Goal: Task Accomplishment & Management: Manage account settings

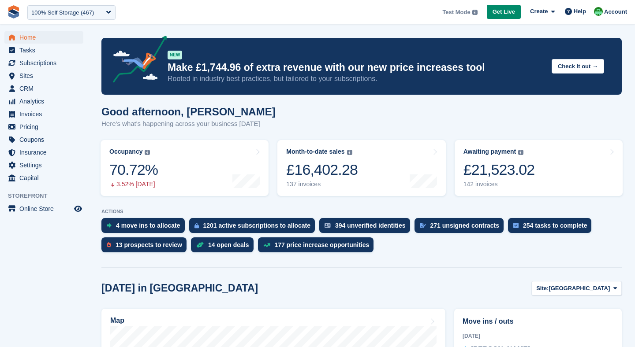
scroll to position [77, 0]
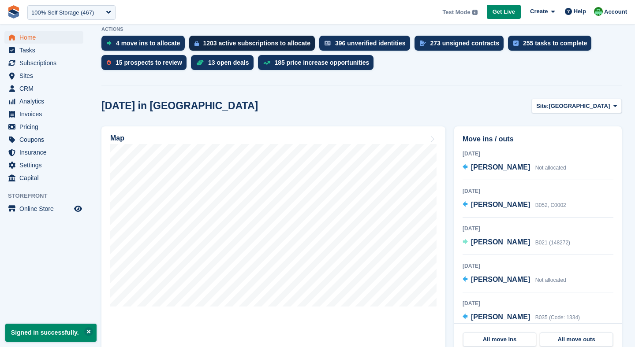
scroll to position [184, 0]
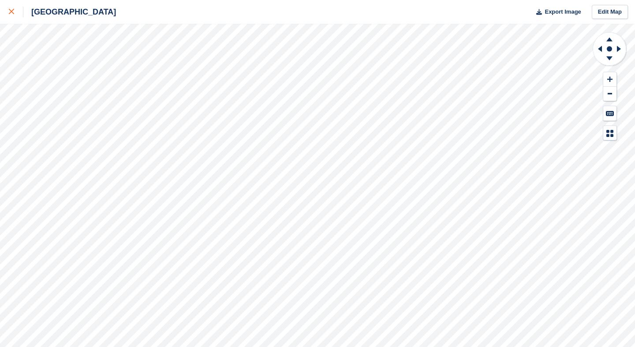
click at [15, 9] on div at bounding box center [16, 12] width 15 height 11
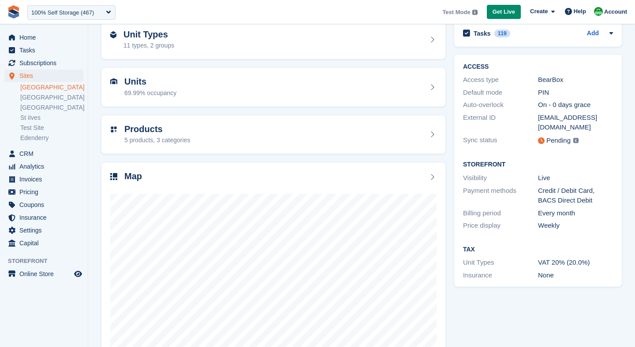
scroll to position [76, 0]
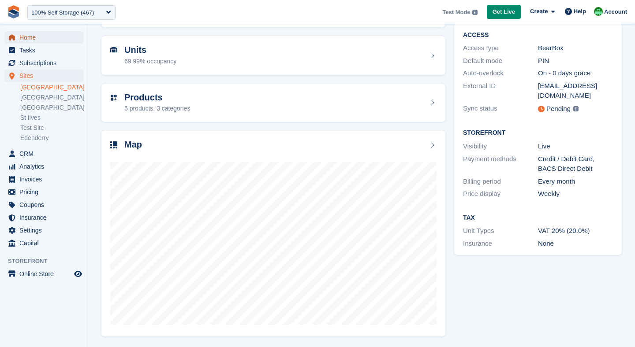
click at [35, 34] on span "Home" at bounding box center [45, 37] width 53 height 12
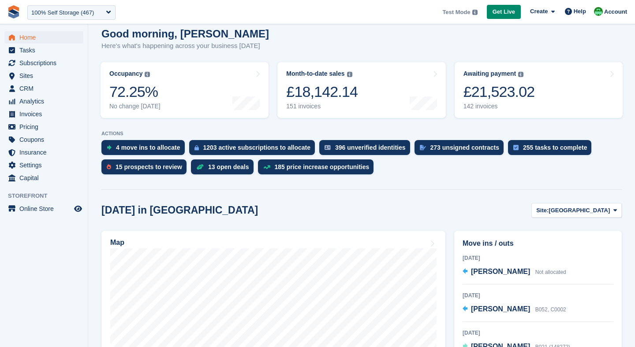
scroll to position [79, 0]
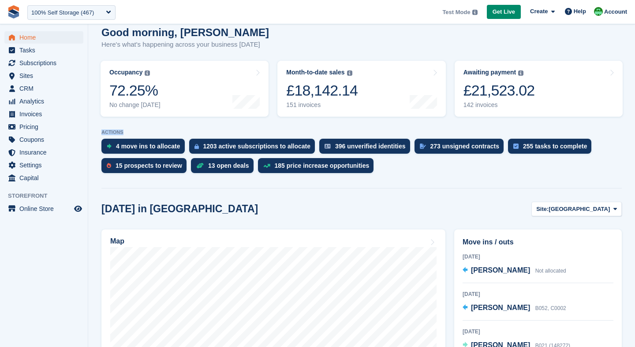
drag, startPoint x: 100, startPoint y: 133, endPoint x: 125, endPoint y: 131, distance: 25.2
click at [166, 186] on div at bounding box center [361, 187] width 520 height 4
drag, startPoint x: 101, startPoint y: 133, endPoint x: 124, endPoint y: 133, distance: 22.9
click at [125, 133] on p "ACTIONS" at bounding box center [361, 133] width 520 height 6
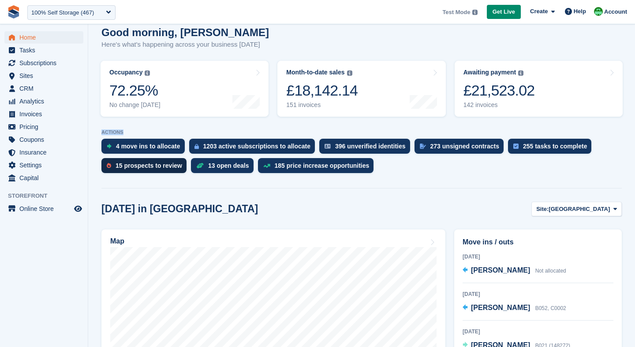
click at [137, 167] on div "15 prospects to review" at bounding box center [148, 165] width 67 height 7
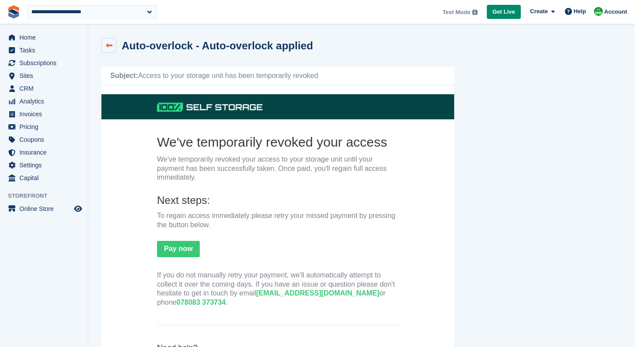
click at [106, 48] on link at bounding box center [108, 45] width 15 height 15
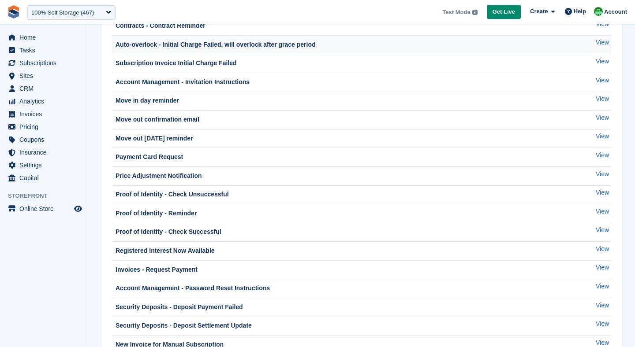
scroll to position [164, 0]
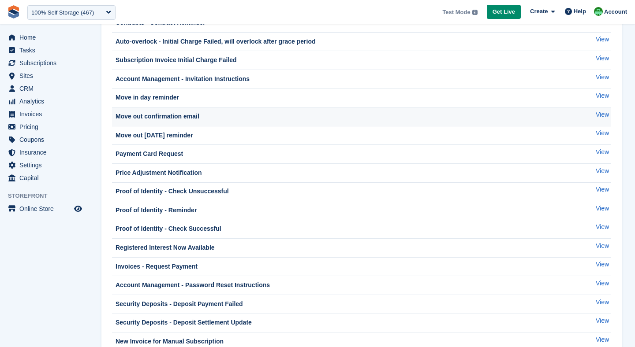
click at [160, 115] on div "Move out confirmation email" at bounding box center [157, 116] width 86 height 9
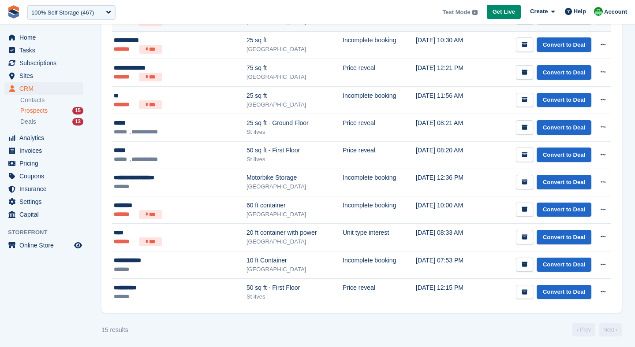
scroll to position [307, 0]
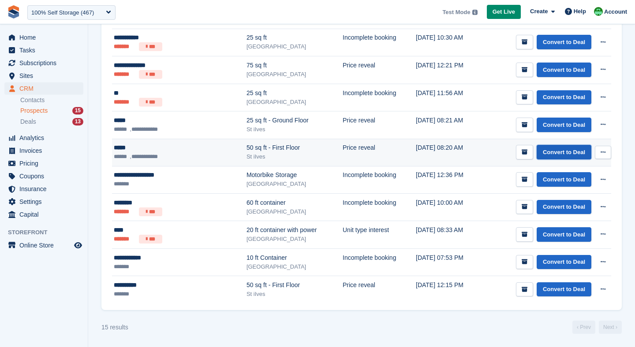
click at [573, 156] on link "Convert to Deal" at bounding box center [563, 152] width 55 height 15
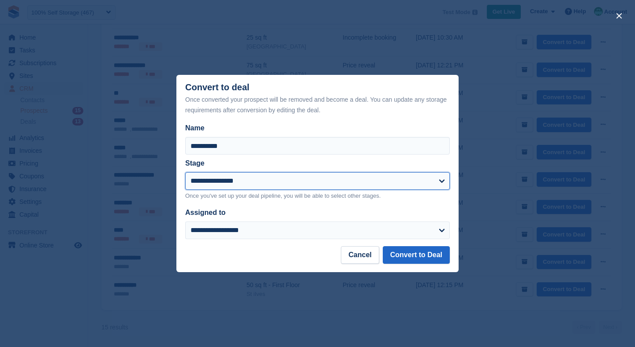
click at [215, 179] on select "**********" at bounding box center [317, 181] width 264 height 18
select select "****"
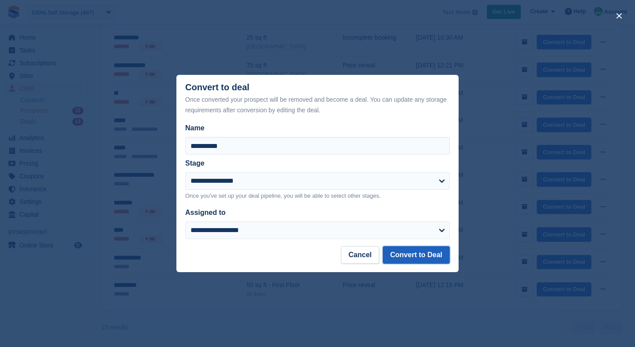
click at [409, 256] on button "Convert to Deal" at bounding box center [416, 255] width 67 height 18
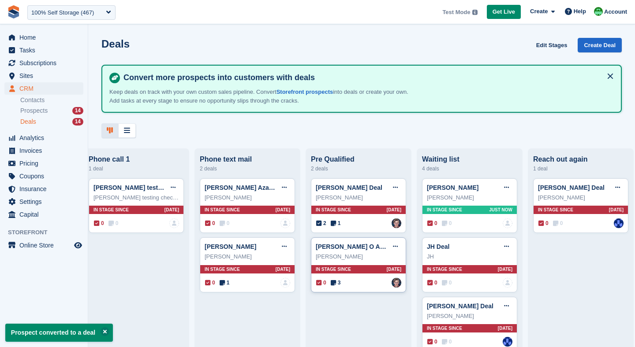
scroll to position [0, 130]
click at [35, 106] on li "Prospects 14" at bounding box center [53, 111] width 67 height 10
click at [35, 111] on span "Prospects" at bounding box center [33, 111] width 27 height 8
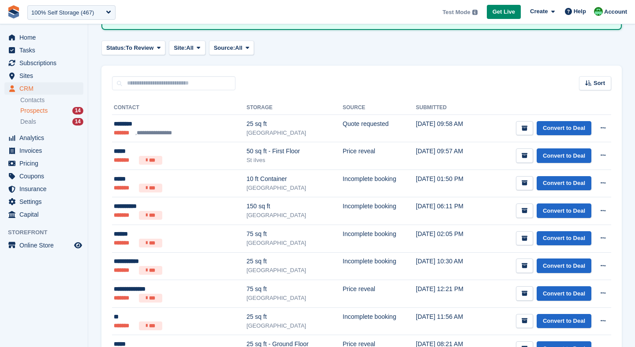
scroll to position [78, 0]
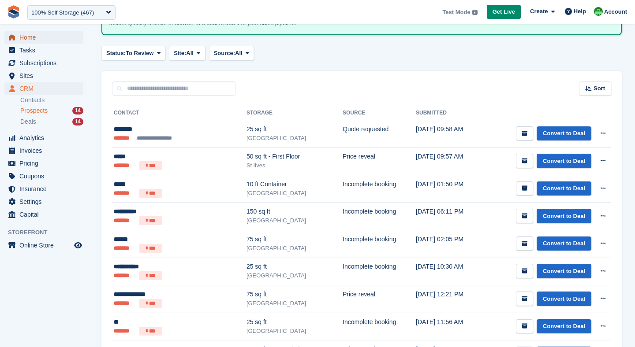
click at [22, 39] on span "Home" at bounding box center [45, 37] width 53 height 12
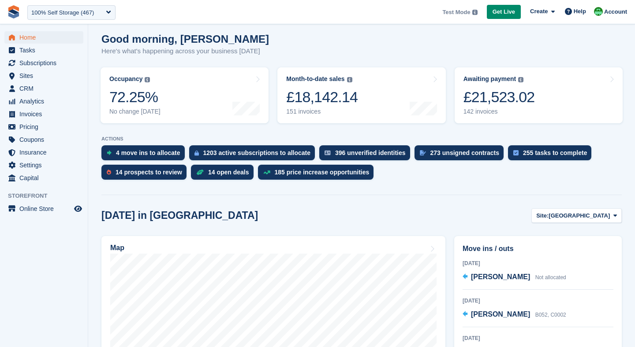
scroll to position [76, 0]
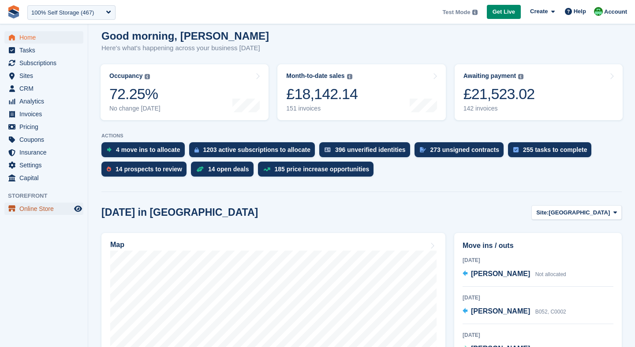
click at [49, 209] on span "Online Store" at bounding box center [45, 209] width 53 height 12
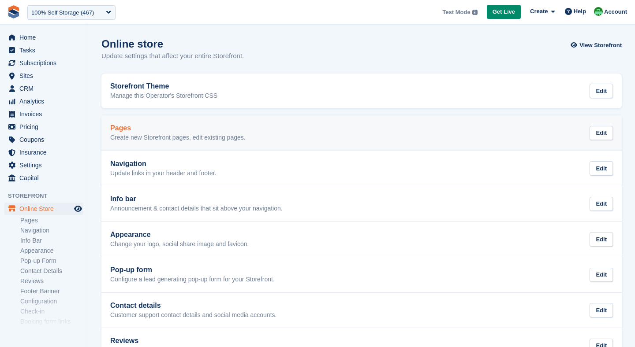
click at [160, 132] on div "Pages Create new Storefront pages, edit existing pages." at bounding box center [177, 133] width 135 height 18
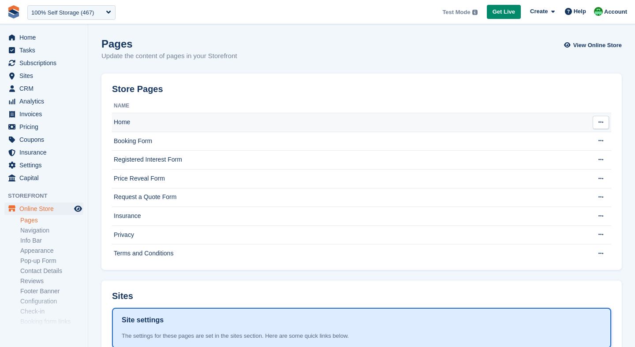
click at [145, 126] on td "Home" at bounding box center [349, 122] width 474 height 19
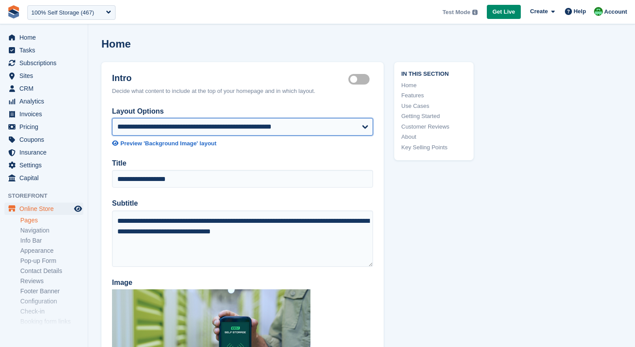
click at [167, 130] on select "**********" at bounding box center [242, 127] width 261 height 18
select select "**********"
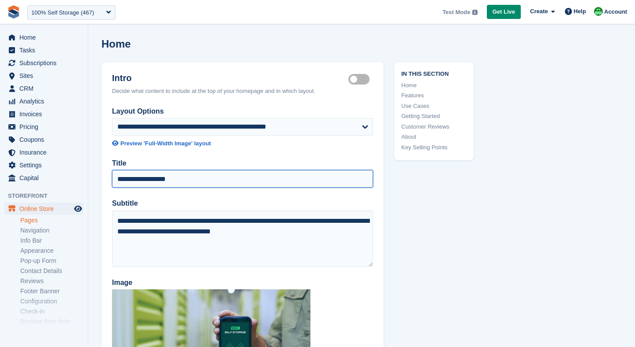
click at [175, 180] on input "**********" at bounding box center [242, 179] width 261 height 18
type input "**********"
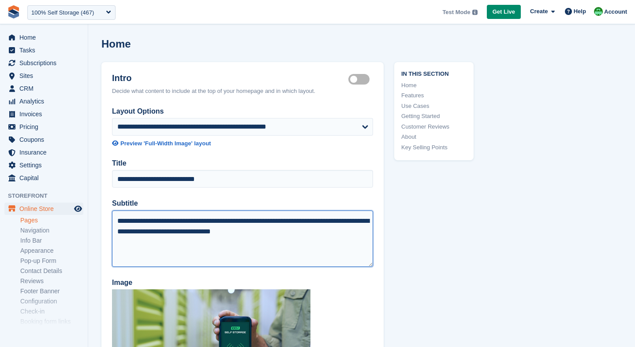
click at [158, 234] on textarea "**********" at bounding box center [242, 239] width 261 height 56
click at [213, 247] on textarea "**********" at bounding box center [242, 239] width 261 height 56
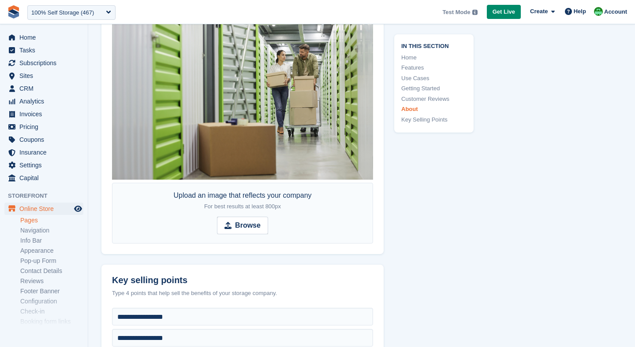
scroll to position [3618, 0]
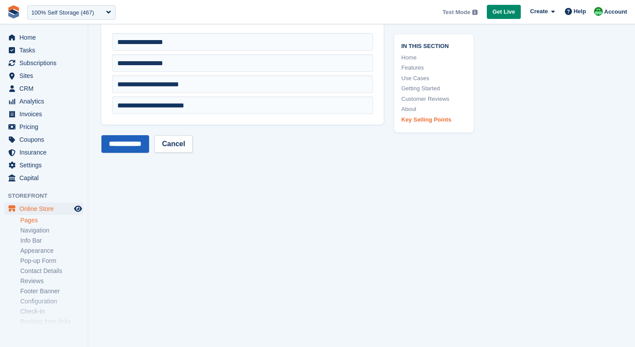
type textarea "**********"
click at [119, 141] on input "**********" at bounding box center [125, 144] width 48 height 18
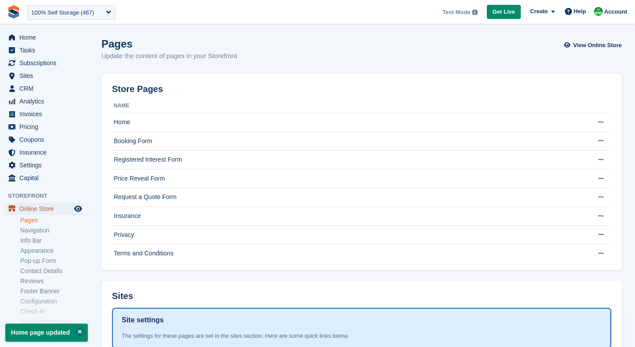
click at [49, 211] on span "Online Store" at bounding box center [45, 209] width 53 height 12
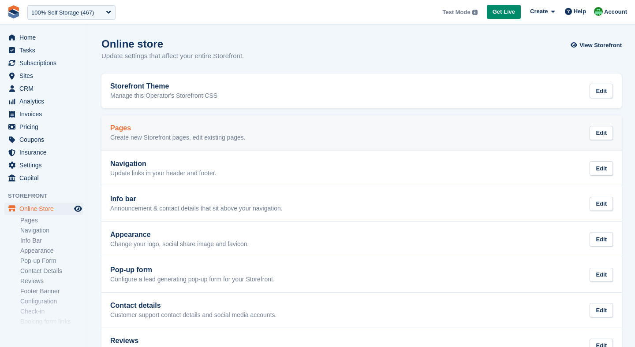
click at [150, 139] on p "Create new Storefront pages, edit existing pages." at bounding box center [177, 138] width 135 height 8
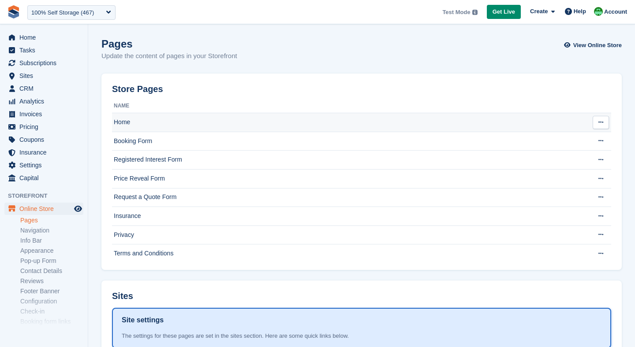
click at [168, 120] on td "Home" at bounding box center [349, 122] width 474 height 19
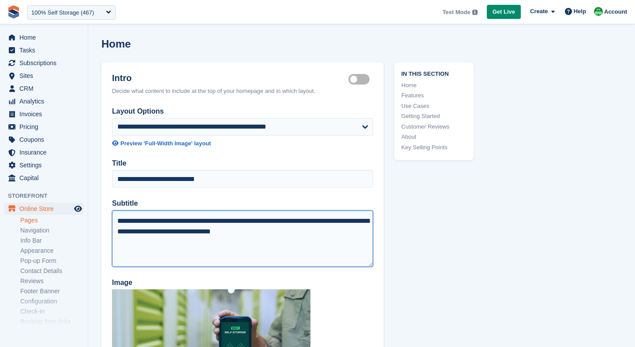
click at [150, 248] on textarea "**********" at bounding box center [242, 239] width 261 height 56
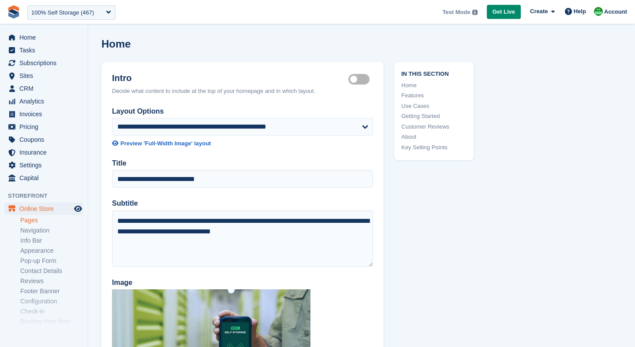
click at [53, 41] on span "Home" at bounding box center [45, 37] width 53 height 12
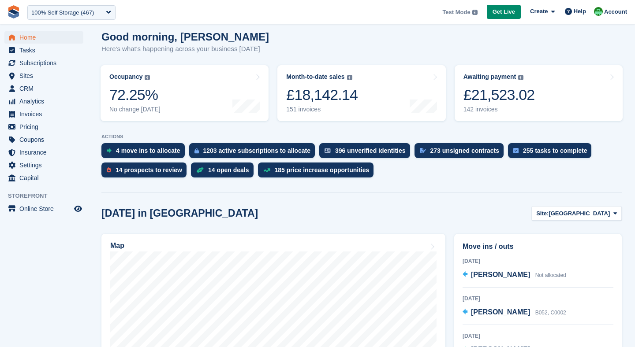
scroll to position [82, 0]
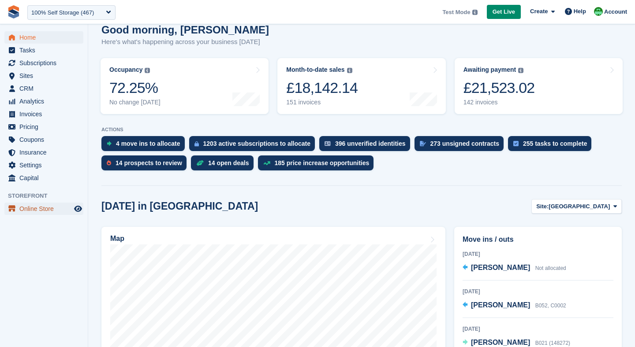
click at [36, 212] on span "Online Store" at bounding box center [45, 209] width 53 height 12
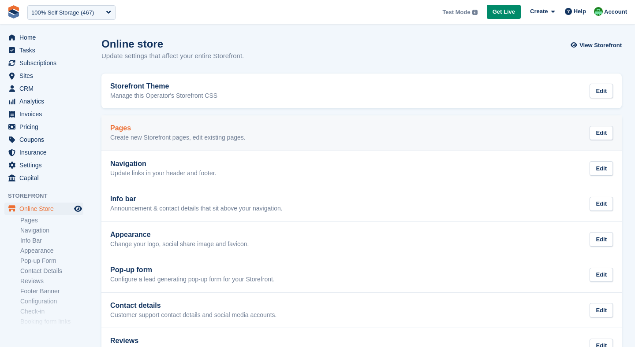
click at [144, 134] on p "Create new Storefront pages, edit existing pages." at bounding box center [177, 138] width 135 height 8
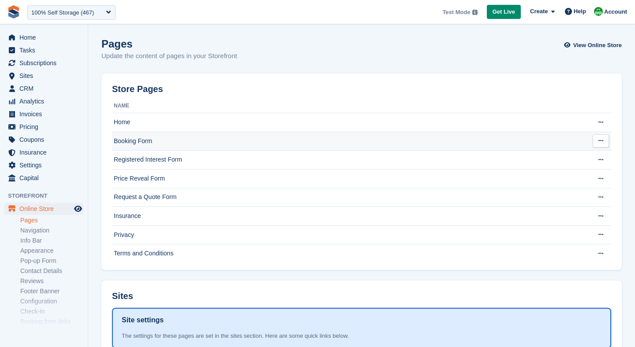
click at [182, 144] on td "Booking Form" at bounding box center [349, 141] width 474 height 19
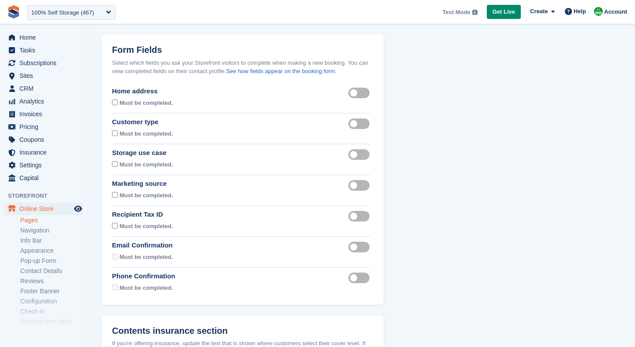
scroll to position [22, 0]
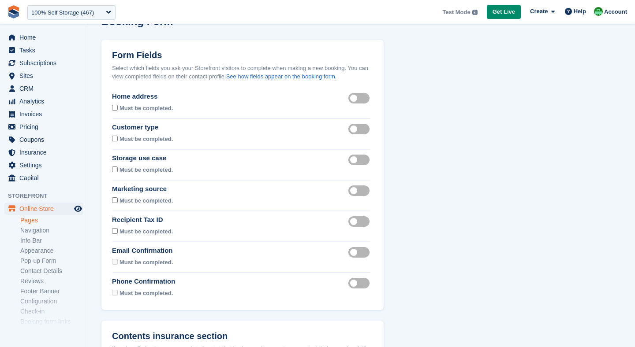
click at [365, 222] on label "Recipient tax id visible" at bounding box center [360, 221] width 25 height 1
click at [27, 78] on span "Sites" at bounding box center [45, 76] width 53 height 12
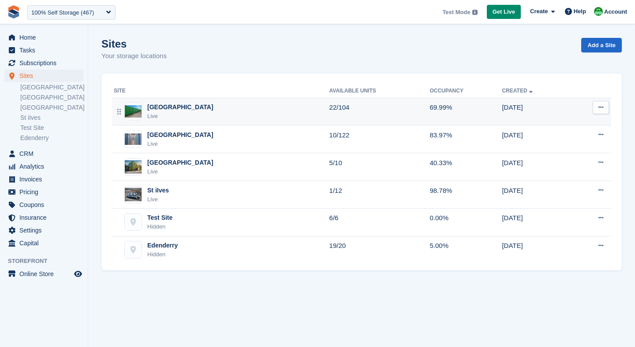
click at [168, 104] on div "[GEOGRAPHIC_DATA]" at bounding box center [180, 107] width 66 height 9
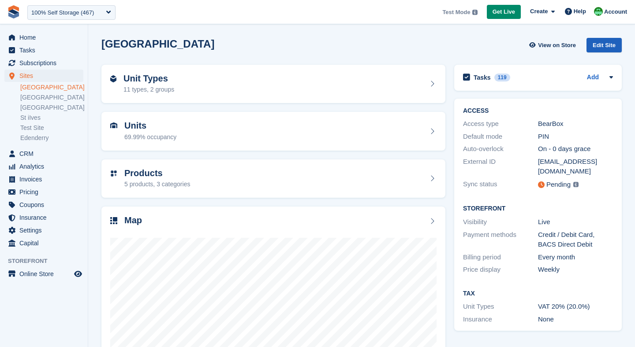
click at [601, 45] on div "Edit Site" at bounding box center [603, 45] width 35 height 15
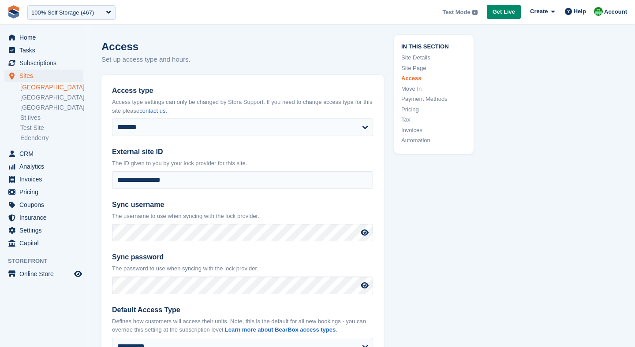
scroll to position [1734, 0]
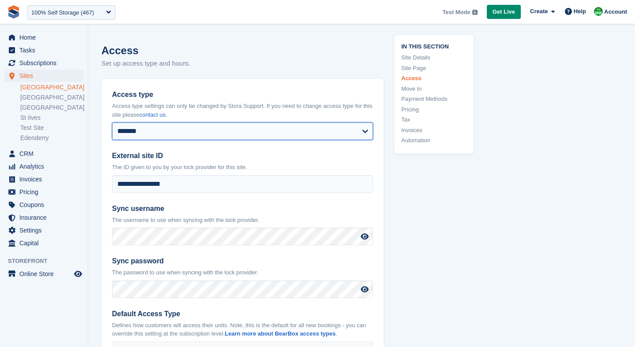
click at [187, 123] on select "**********" at bounding box center [242, 132] width 261 height 18
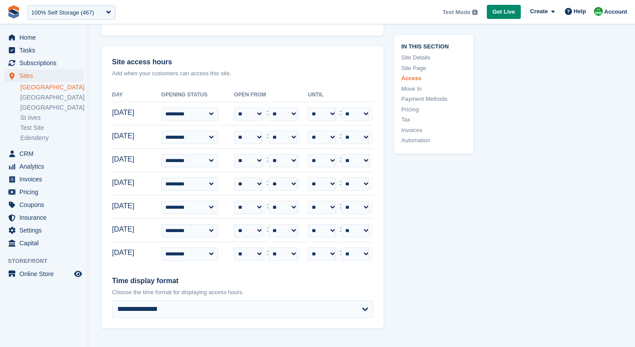
scroll to position [2173, 0]
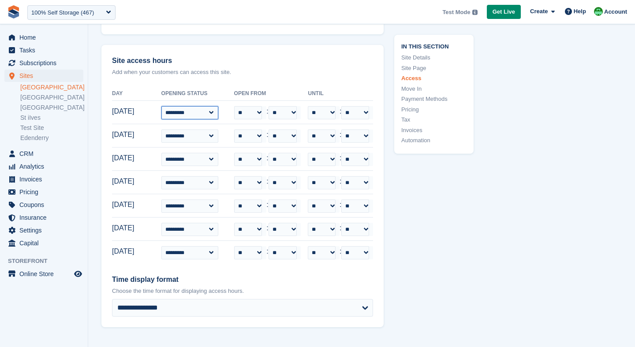
click at [194, 106] on select "**********" at bounding box center [189, 112] width 57 height 13
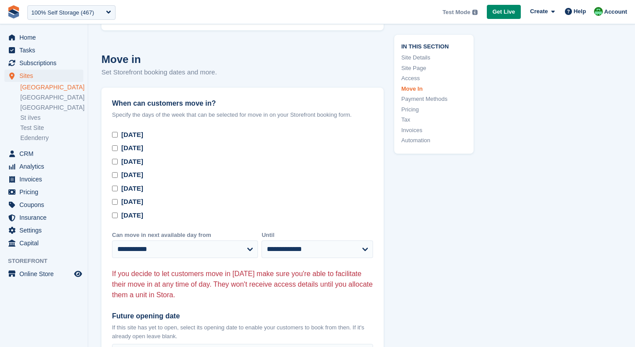
scroll to position [2475, 0]
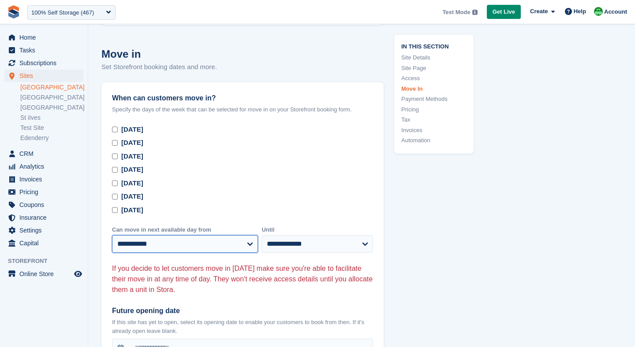
click at [146, 235] on select "**********" at bounding box center [185, 244] width 146 height 18
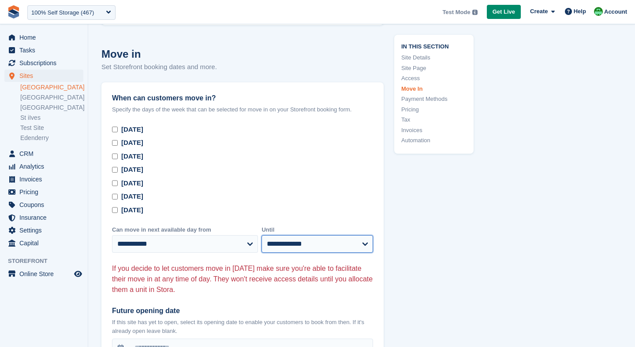
click at [286, 235] on select "**********" at bounding box center [317, 244] width 112 height 18
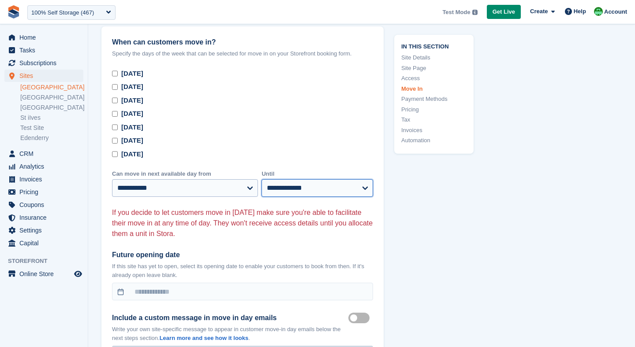
scroll to position [2537, 0]
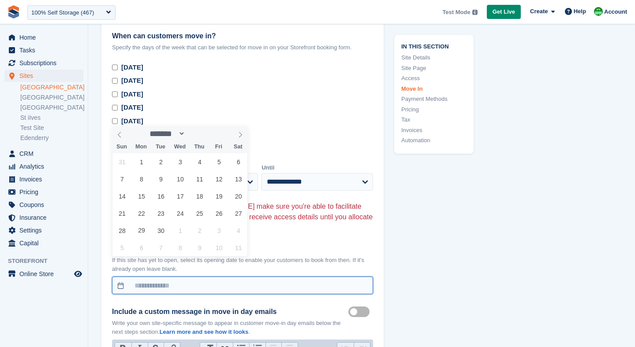
click at [152, 277] on input "text" at bounding box center [242, 286] width 261 height 18
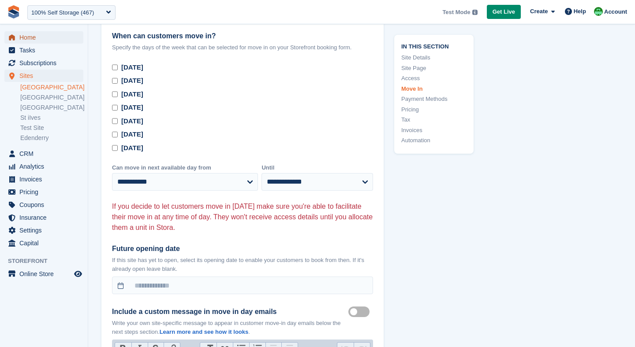
click at [40, 33] on span "Home" at bounding box center [45, 37] width 53 height 12
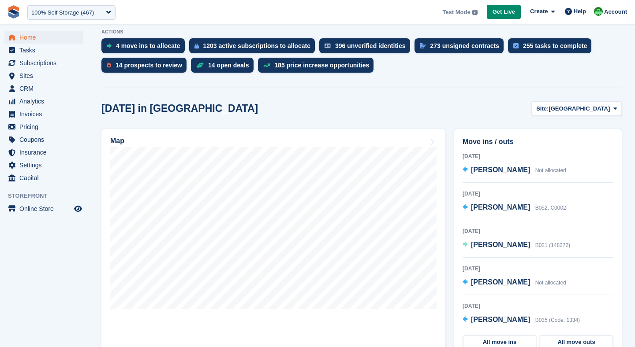
scroll to position [182, 0]
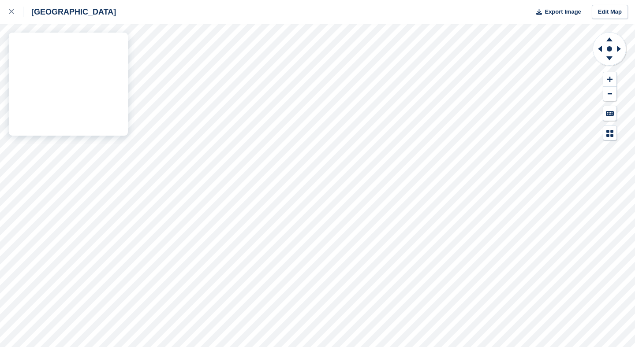
click at [107, 201] on div "Nottingham Export Image Edit Map" at bounding box center [317, 173] width 635 height 347
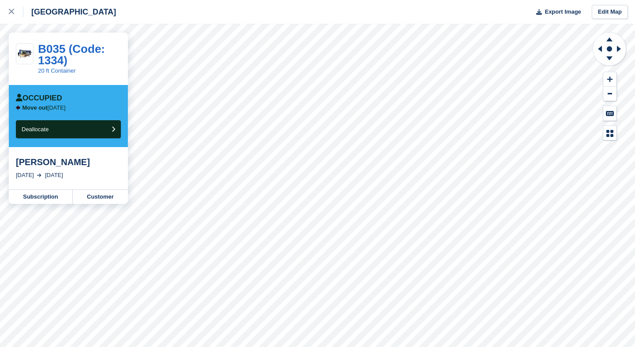
drag, startPoint x: 62, startPoint y: 175, endPoint x: 101, endPoint y: 172, distance: 38.9
click at [101, 172] on div "[DATE] [DATE]" at bounding box center [68, 175] width 105 height 9
click at [63, 176] on div "[DATE]" at bounding box center [54, 175] width 18 height 9
click at [15, 12] on div at bounding box center [16, 12] width 15 height 11
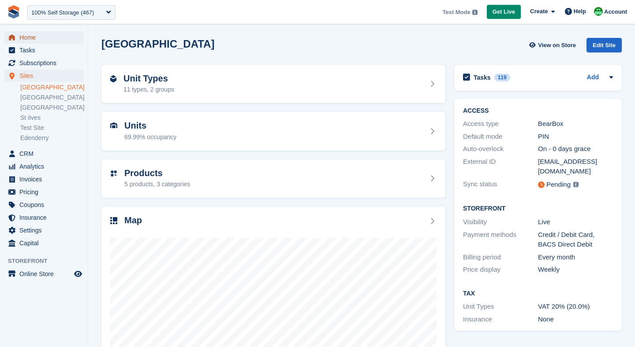
click at [21, 42] on span "Home" at bounding box center [45, 37] width 53 height 12
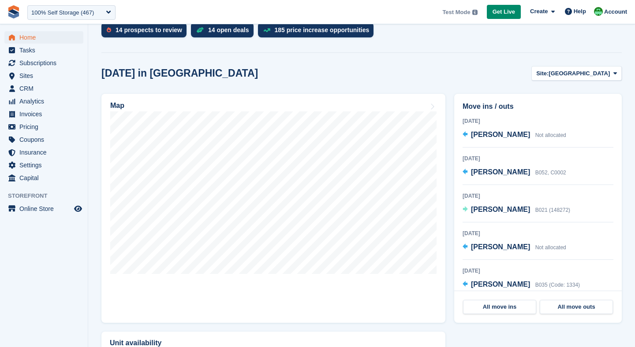
scroll to position [242, 0]
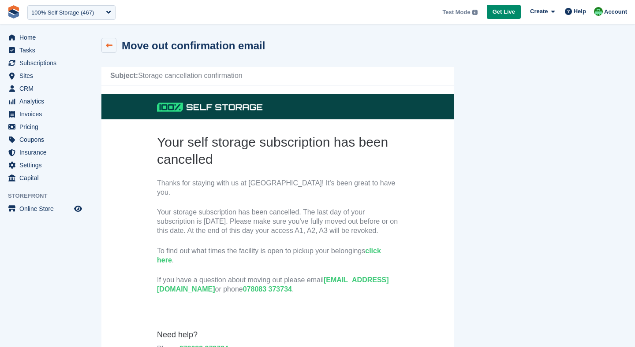
click at [107, 47] on icon at bounding box center [109, 45] width 7 height 7
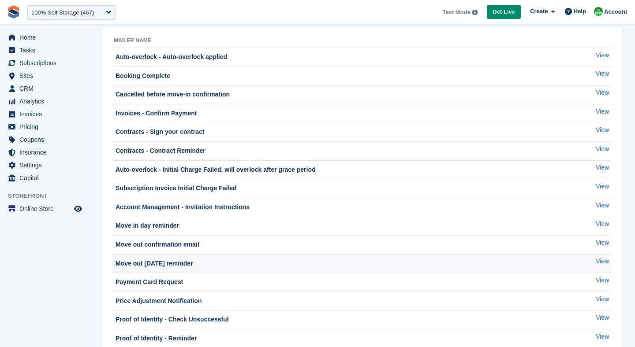
scroll to position [46, 0]
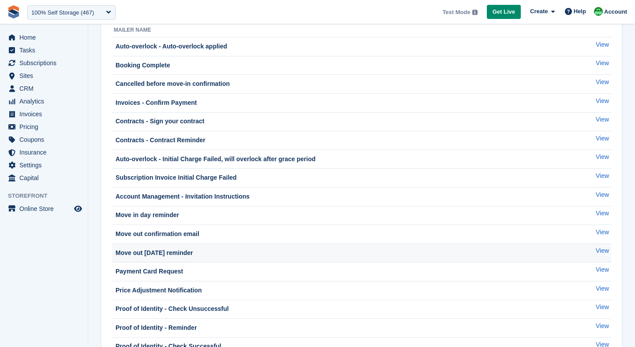
click at [177, 257] on div "Move out [DATE] reminder" at bounding box center [153, 253] width 79 height 9
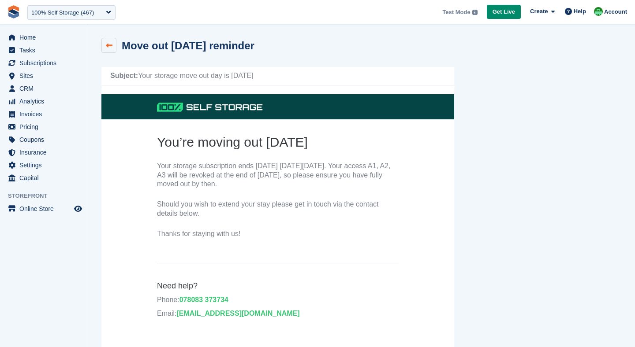
click at [111, 47] on icon at bounding box center [109, 45] width 7 height 7
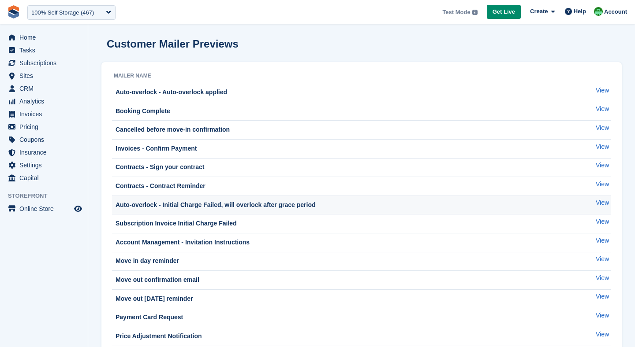
click at [223, 210] on td "Auto-overlock - Initial Charge Failed, will overlock after grace period" at bounding box center [344, 205] width 464 height 19
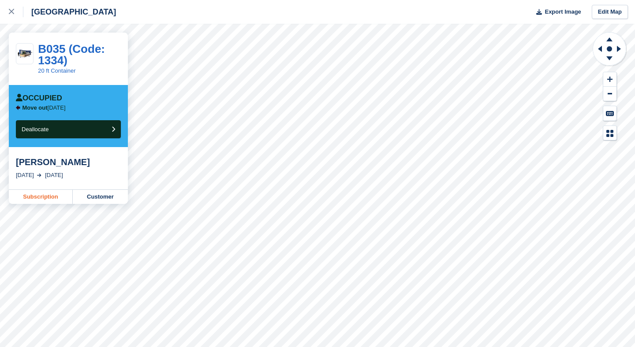
click at [40, 201] on link "Subscription" at bounding box center [41, 197] width 64 height 14
click at [111, 195] on div "Nottingham Export Image Edit Map B035 (Code: 1334) 20 ft Container Occupied Mov…" at bounding box center [317, 173] width 635 height 347
click at [36, 196] on link "Subscription" at bounding box center [41, 197] width 64 height 14
click at [8, 7] on link at bounding box center [11, 12] width 23 height 24
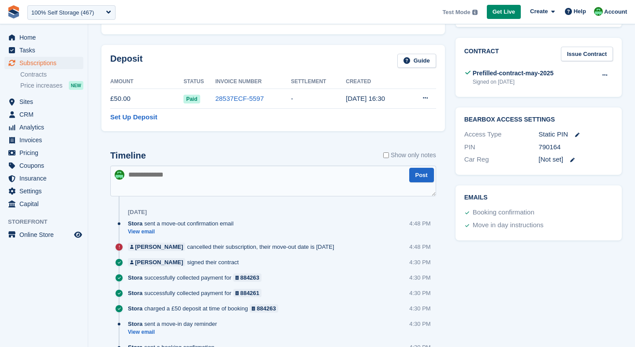
scroll to position [357, 0]
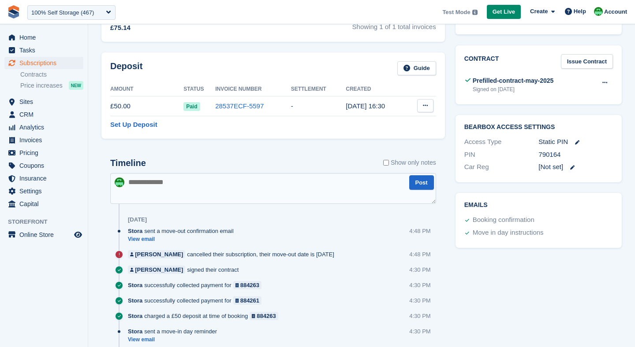
click at [421, 110] on button at bounding box center [425, 105] width 16 height 13
click at [383, 125] on p "Settle deposit" at bounding box center [391, 122] width 77 height 11
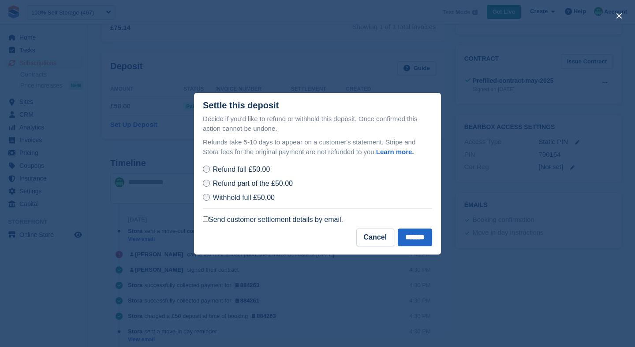
click at [210, 201] on label "Withhold full £50.00" at bounding box center [239, 197] width 72 height 9
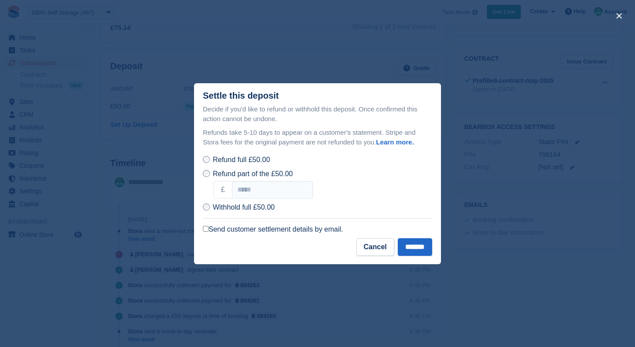
click at [207, 155] on div "Refund full £50.00" at bounding box center [317, 160] width 229 height 11
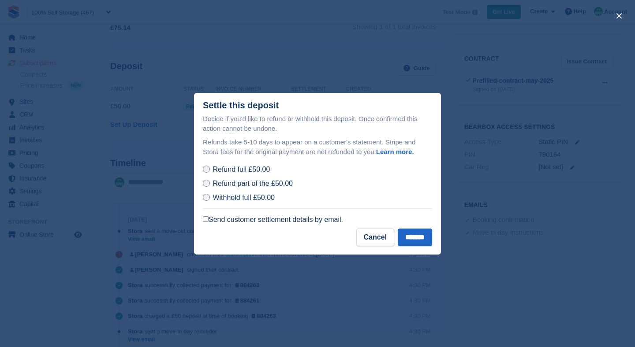
click at [209, 223] on label "Send customer settlement details by email." at bounding box center [273, 220] width 140 height 9
click at [402, 235] on input "*******" at bounding box center [415, 238] width 34 height 18
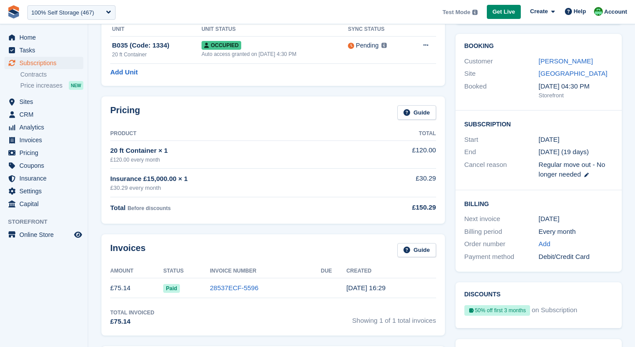
scroll to position [0, 0]
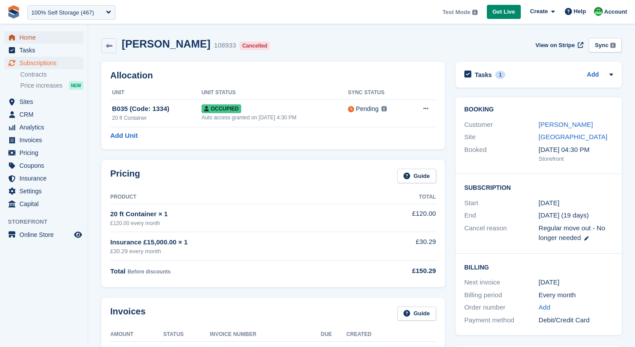
click at [29, 41] on span "Home" at bounding box center [45, 37] width 53 height 12
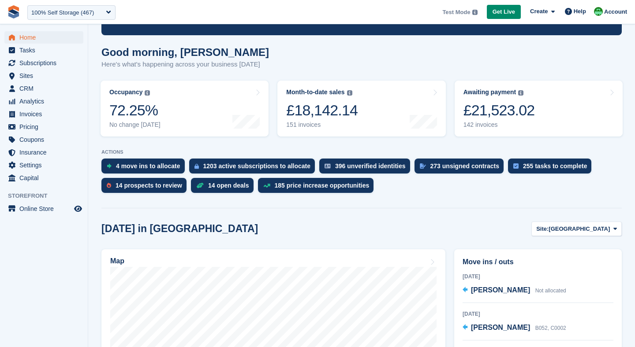
scroll to position [76, 0]
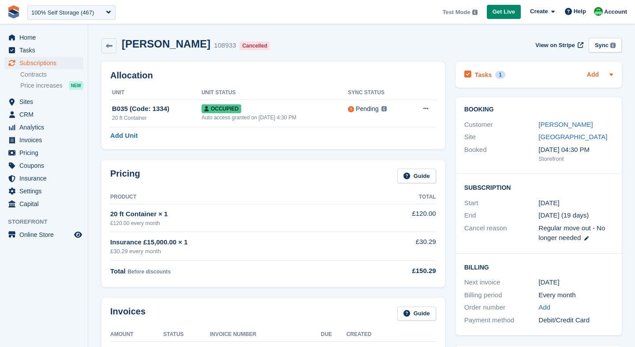
click at [595, 73] on link "Add" at bounding box center [593, 75] width 12 height 10
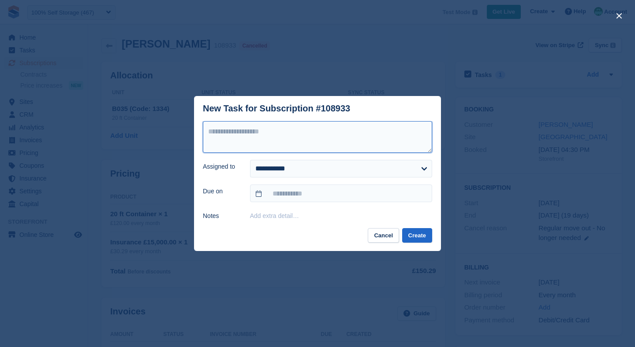
click at [242, 143] on textarea at bounding box center [317, 137] width 229 height 32
type textarea "**********"
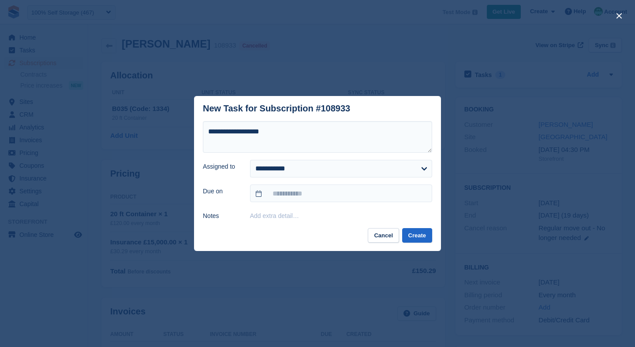
click at [275, 155] on form "**********" at bounding box center [317, 171] width 229 height 100
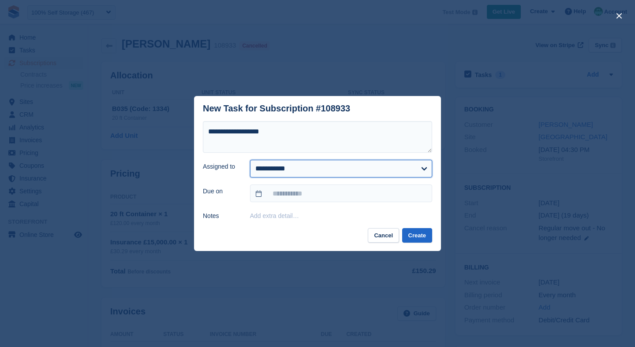
click at [273, 167] on select "**********" at bounding box center [341, 169] width 182 height 18
select select "****"
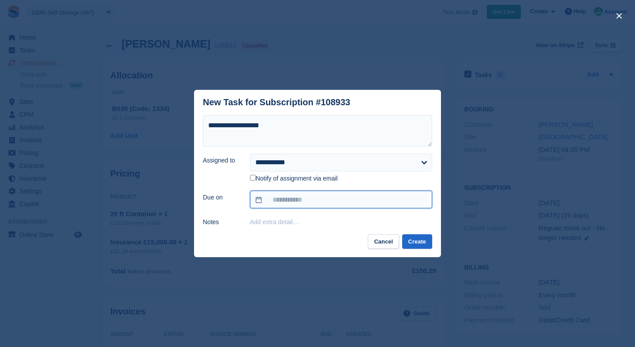
click at [258, 194] on input "text" at bounding box center [341, 200] width 182 height 18
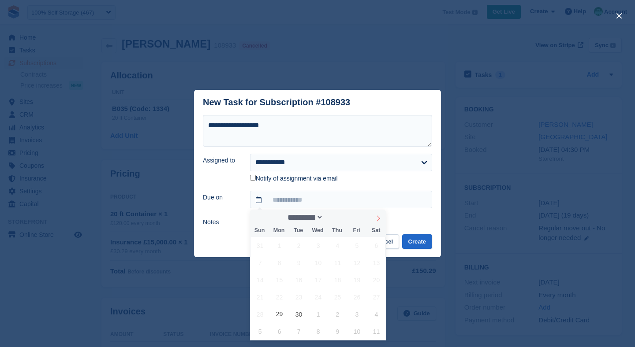
click at [375, 217] on icon at bounding box center [378, 219] width 6 height 6
select select "*"
click at [361, 281] on span "17" at bounding box center [356, 280] width 17 height 17
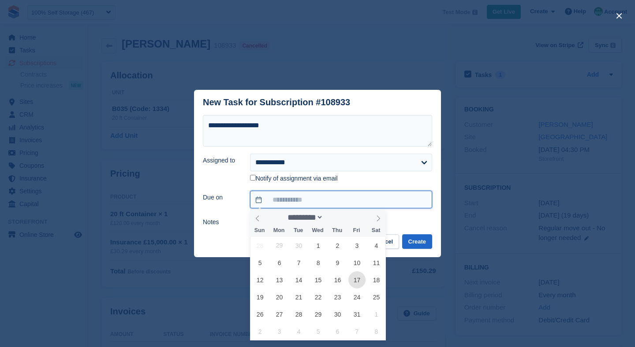
type input "**********"
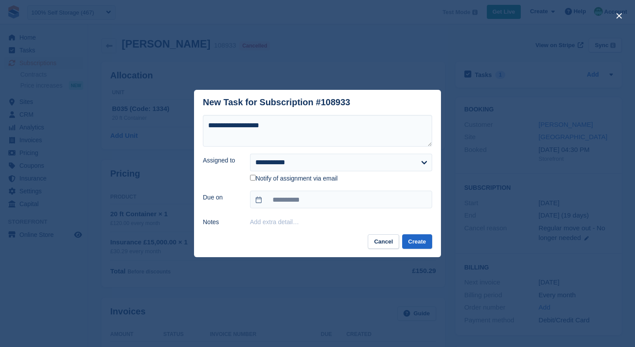
click at [256, 178] on label "Notify of assignment via email" at bounding box center [294, 179] width 88 height 8
click at [419, 246] on button "Create" at bounding box center [417, 241] width 30 height 15
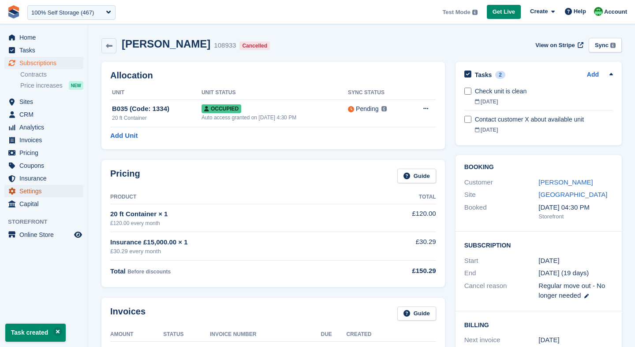
click at [29, 187] on span "Settings" at bounding box center [45, 191] width 53 height 12
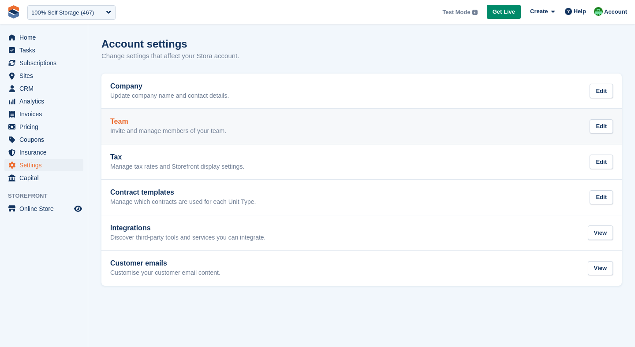
click at [201, 128] on p "Invite and manage members of your team." at bounding box center [168, 131] width 116 height 8
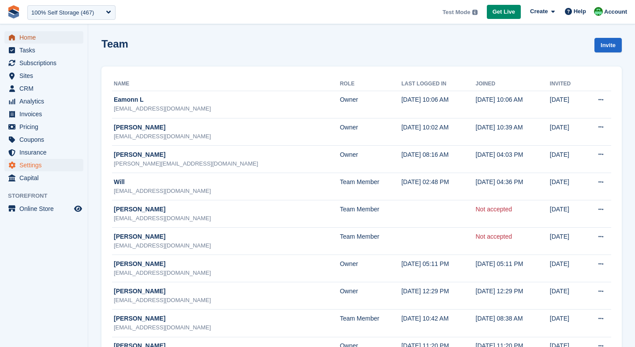
click at [24, 36] on span "Home" at bounding box center [45, 37] width 53 height 12
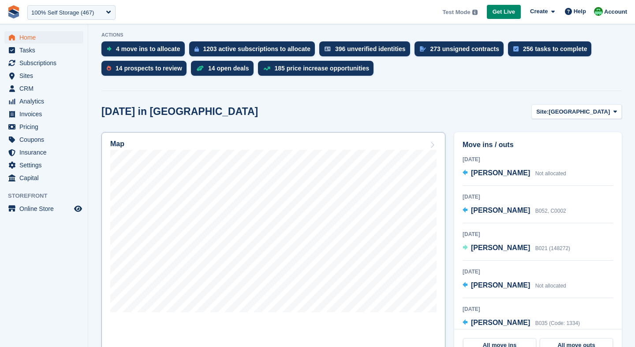
scroll to position [175, 0]
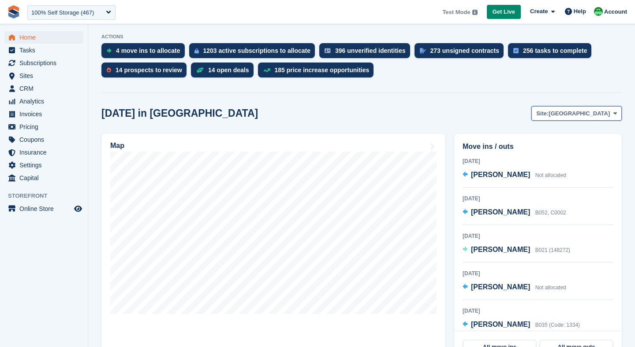
click at [578, 113] on span "[GEOGRAPHIC_DATA]" at bounding box center [578, 113] width 61 height 9
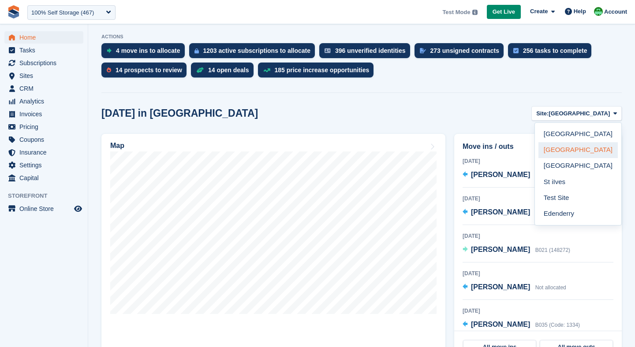
click at [556, 148] on link "[GEOGRAPHIC_DATA]" at bounding box center [577, 150] width 79 height 16
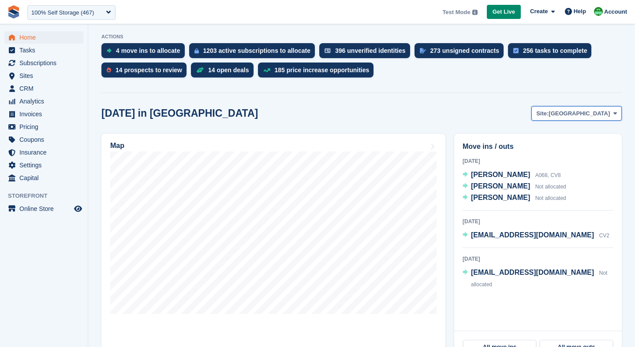
click at [588, 114] on span "[GEOGRAPHIC_DATA]" at bounding box center [578, 113] width 61 height 9
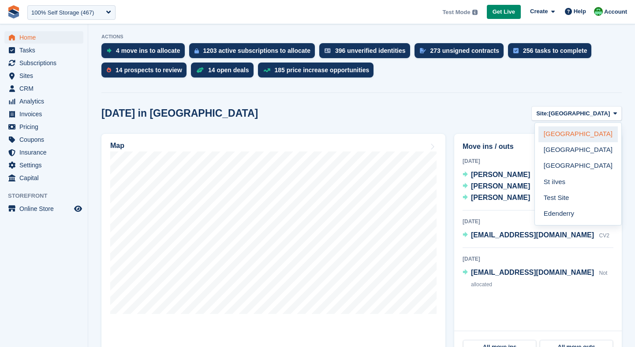
click at [561, 136] on link "[GEOGRAPHIC_DATA]" at bounding box center [577, 135] width 79 height 16
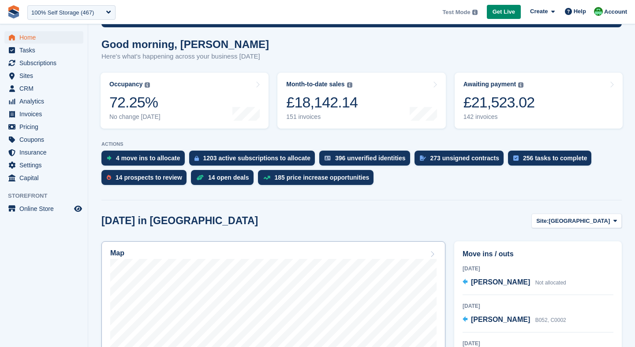
scroll to position [75, 0]
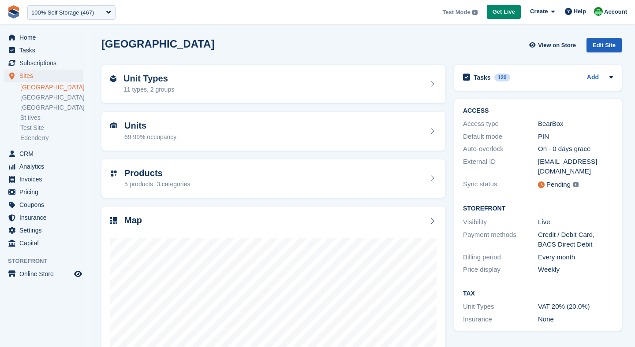
click at [609, 48] on div "Edit Site" at bounding box center [603, 45] width 35 height 15
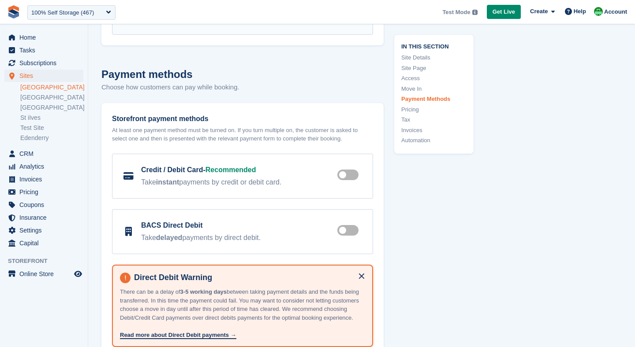
scroll to position [2946, 0]
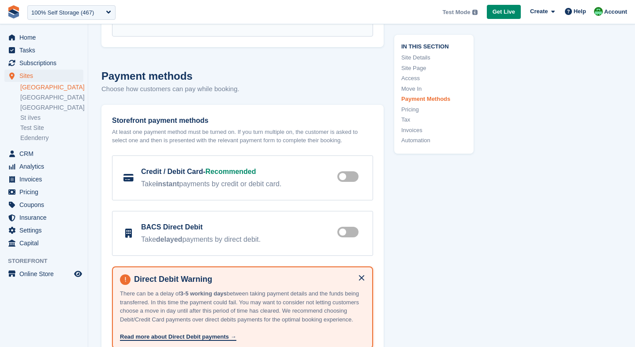
click at [344, 229] on label at bounding box center [349, 232] width 25 height 7
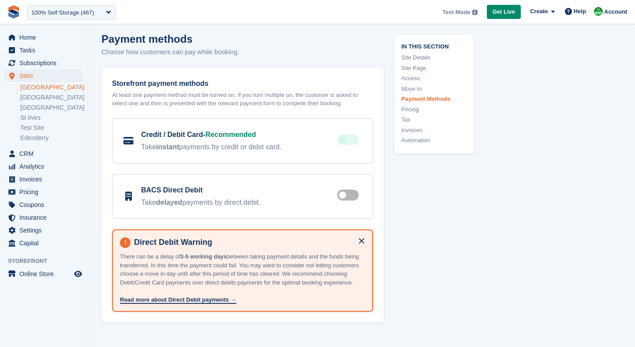
scroll to position [2980, 0]
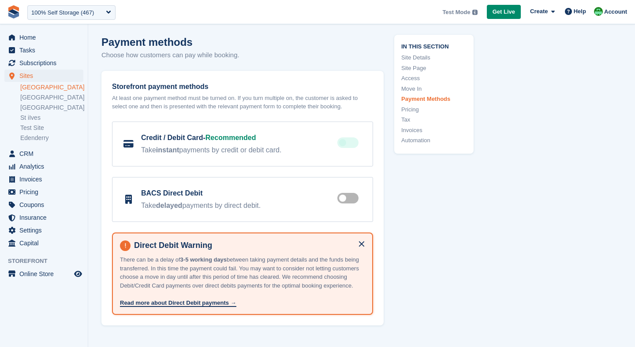
click at [344, 195] on label at bounding box center [349, 198] width 25 height 7
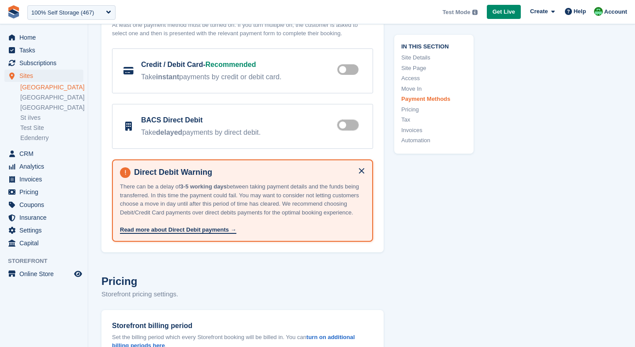
scroll to position [3070, 0]
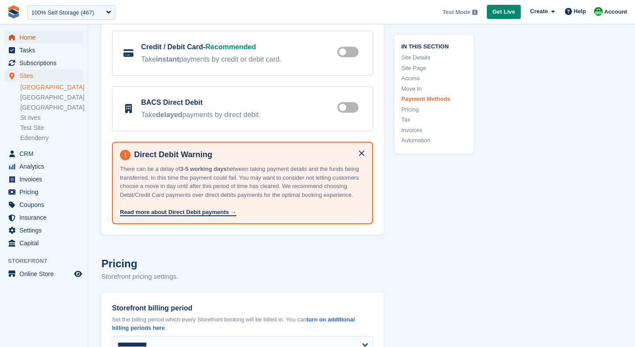
click at [30, 39] on span "Home" at bounding box center [45, 37] width 53 height 12
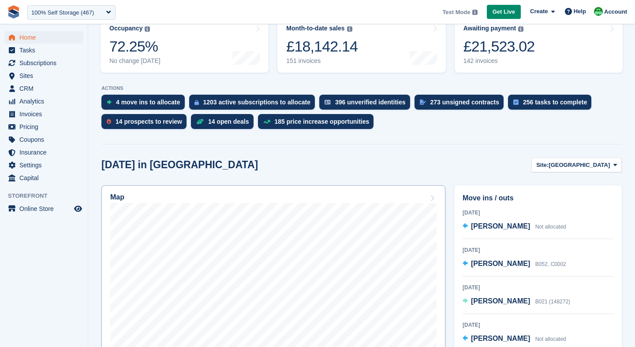
scroll to position [130, 0]
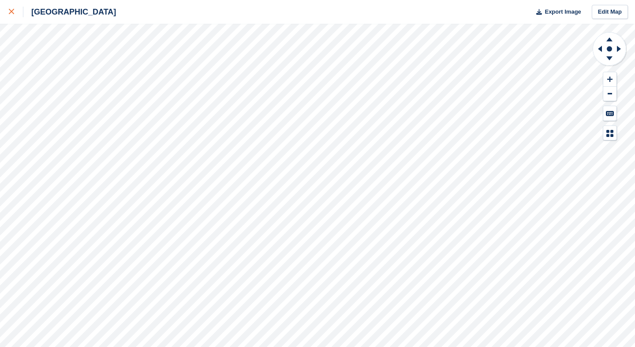
click at [13, 10] on icon at bounding box center [11, 11] width 5 height 5
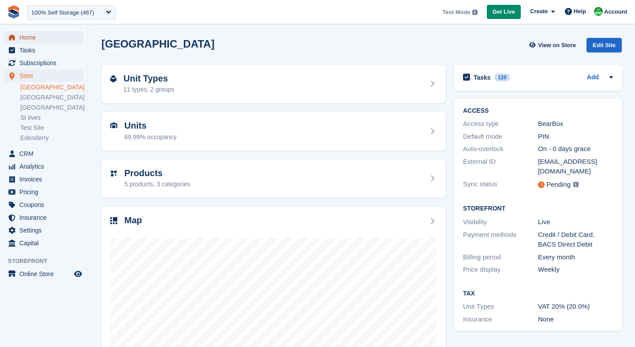
click at [34, 38] on span "Home" at bounding box center [45, 37] width 53 height 12
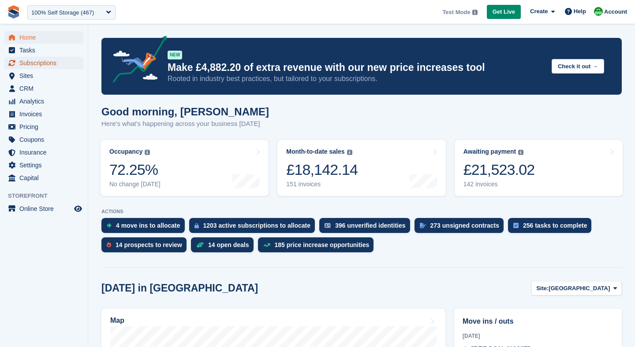
click at [28, 60] on span "Subscriptions" at bounding box center [45, 63] width 53 height 12
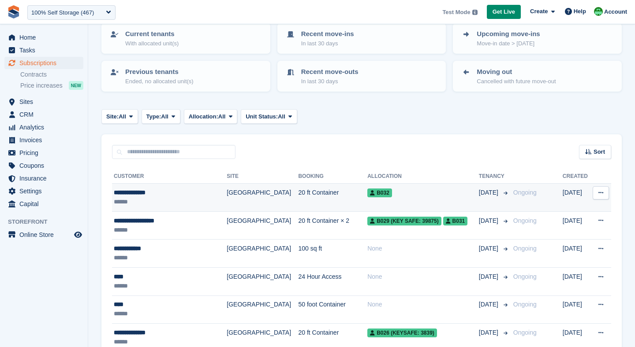
scroll to position [72, 0]
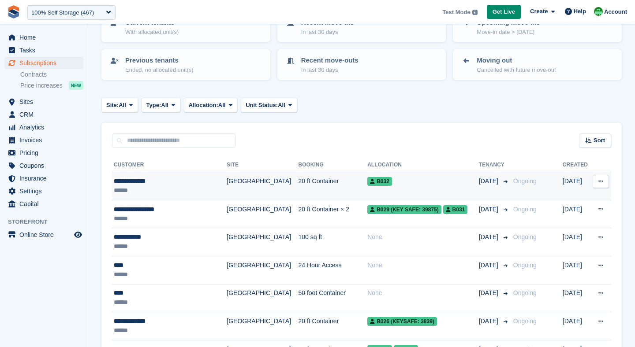
click at [298, 188] on td "20 ft Container" at bounding box center [332, 186] width 69 height 28
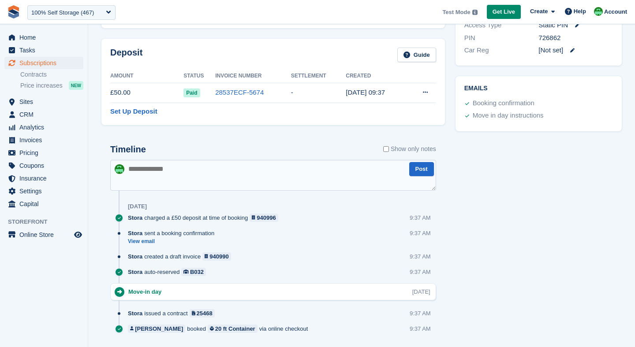
scroll to position [420, 0]
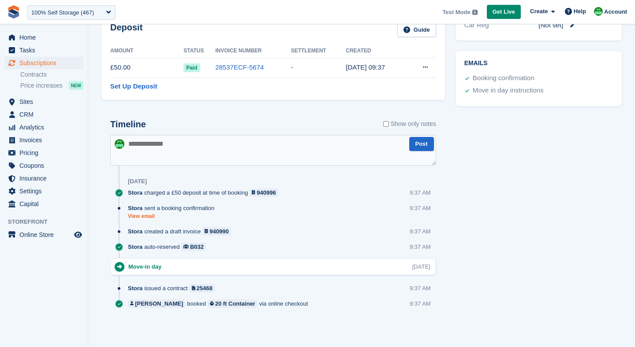
click at [148, 218] on link "View email" at bounding box center [173, 216] width 91 height 7
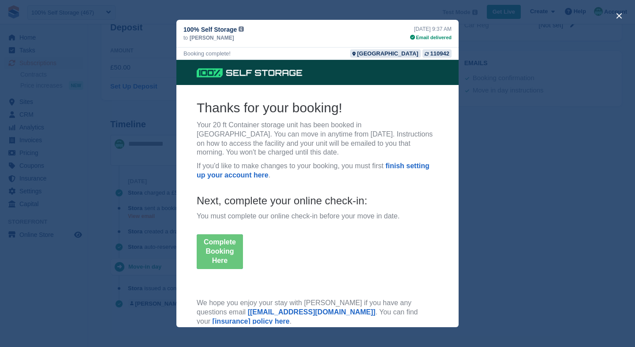
scroll to position [0, 0]
click at [619, 14] on button "close" at bounding box center [619, 16] width 14 height 14
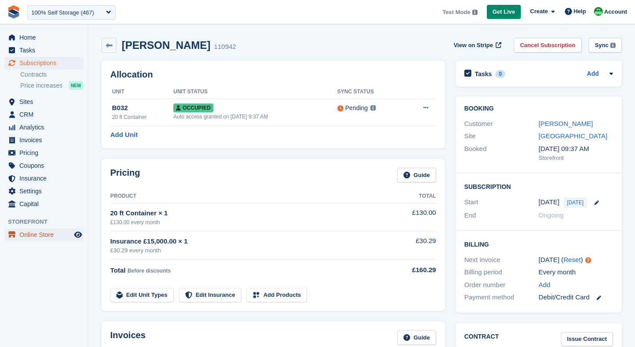
click at [31, 231] on span "Online Store" at bounding box center [45, 235] width 53 height 12
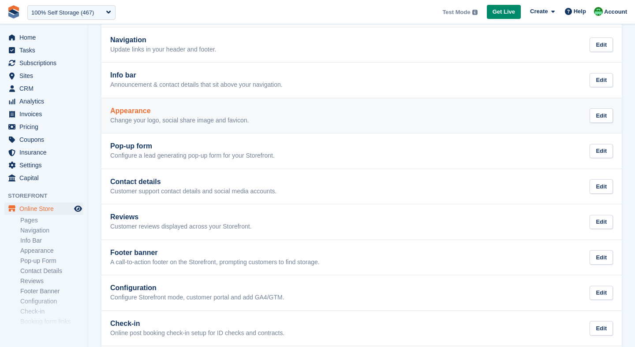
scroll to position [207, 0]
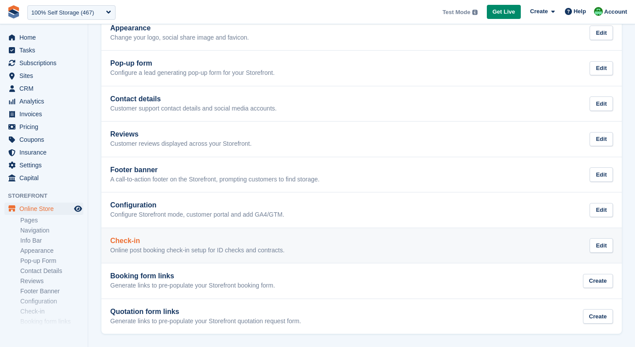
click at [145, 244] on h2 "Check-in" at bounding box center [197, 241] width 174 height 8
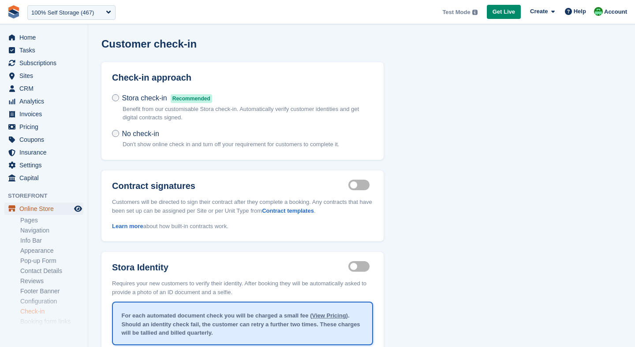
click at [37, 210] on span "Online Store" at bounding box center [45, 209] width 53 height 12
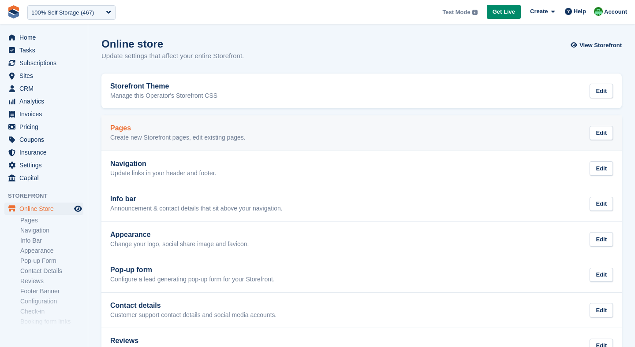
click at [131, 149] on link "Pages Create new Storefront pages, edit existing pages. Edit" at bounding box center [361, 132] width 520 height 35
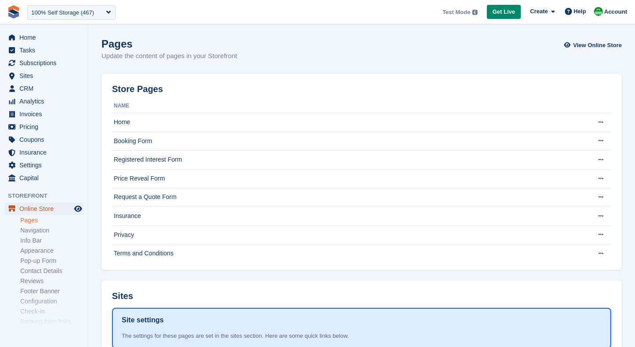
click at [25, 208] on span "Online Store" at bounding box center [45, 209] width 53 height 12
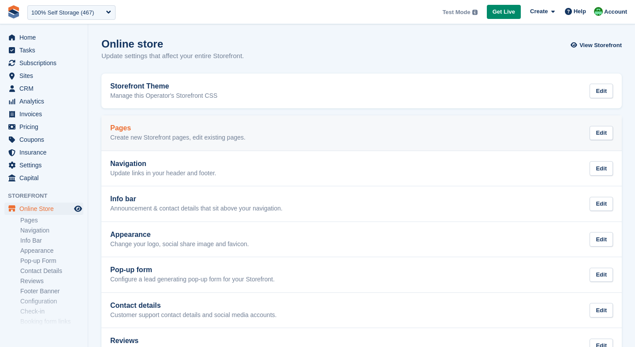
click at [160, 129] on h2 "Pages" at bounding box center [177, 128] width 135 height 8
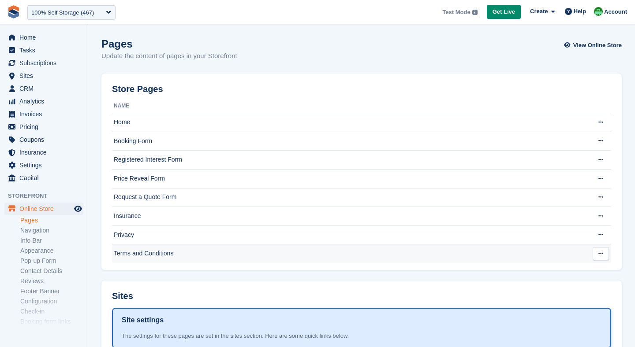
click at [142, 254] on td "Terms and Conditions" at bounding box center [349, 254] width 474 height 19
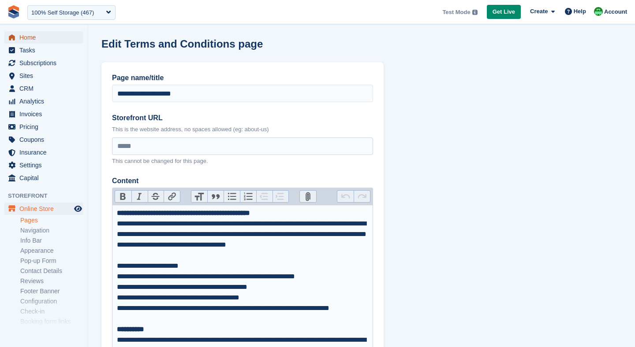
click at [36, 41] on span "Home" at bounding box center [45, 37] width 53 height 12
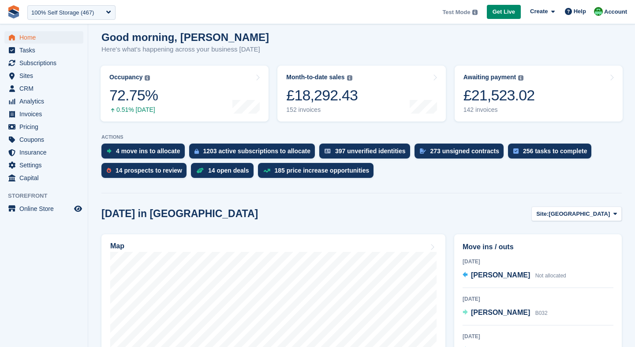
scroll to position [78, 0]
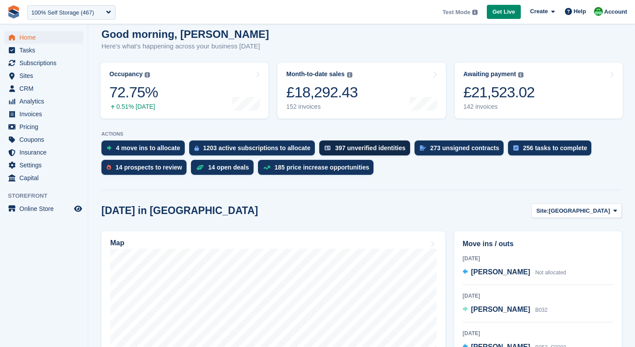
click at [365, 148] on div "397 unverified identities" at bounding box center [370, 148] width 71 height 7
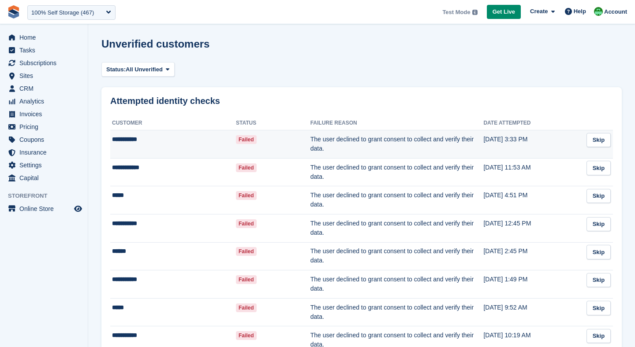
click at [166, 141] on td "**********" at bounding box center [173, 144] width 126 height 28
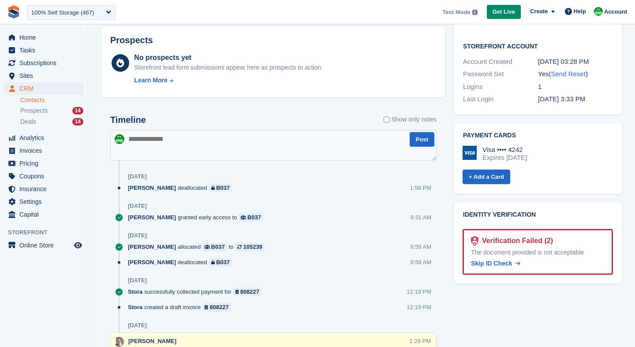
scroll to position [353, 0]
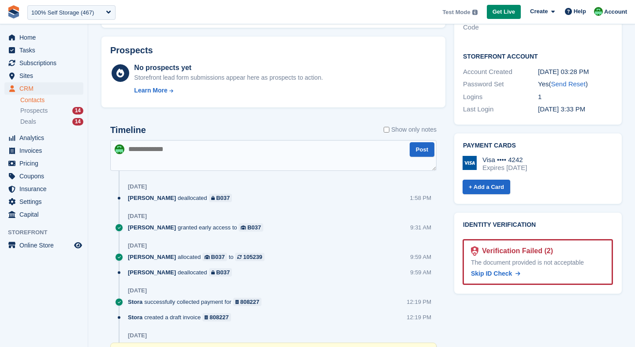
click at [161, 148] on textarea at bounding box center [273, 155] width 326 height 31
type textarea "**********"
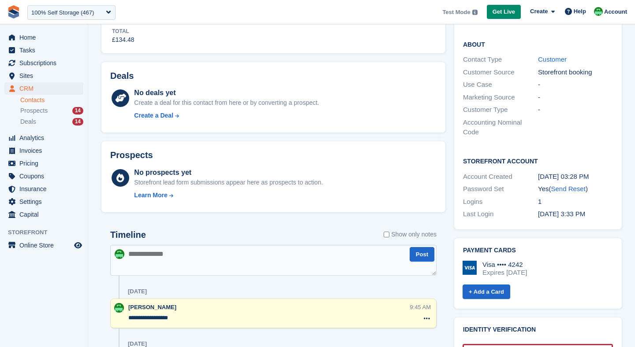
scroll to position [149, 0]
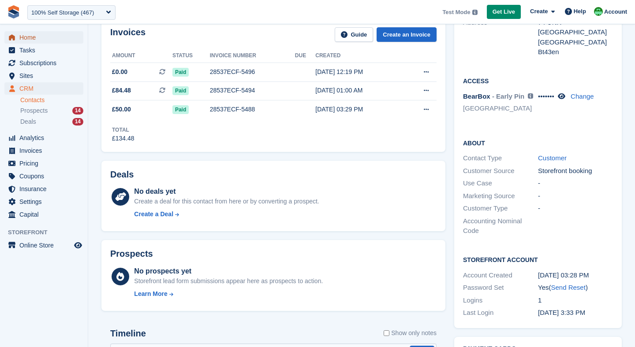
click at [36, 39] on span "Home" at bounding box center [45, 37] width 53 height 12
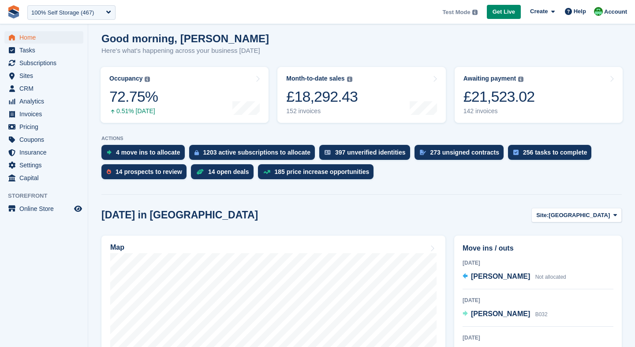
scroll to position [76, 0]
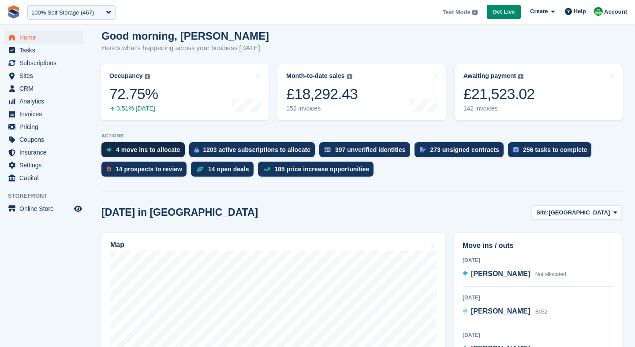
click at [138, 150] on div "4 move ins to allocate" at bounding box center [148, 149] width 64 height 7
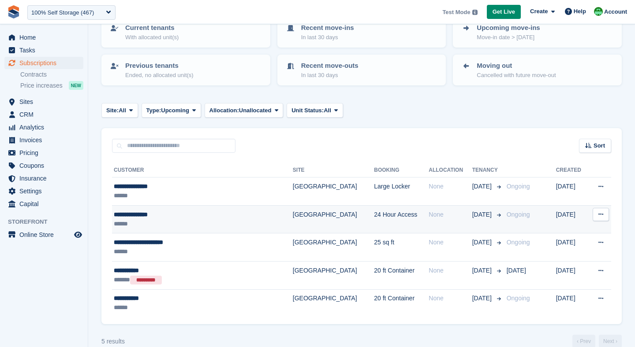
scroll to position [78, 0]
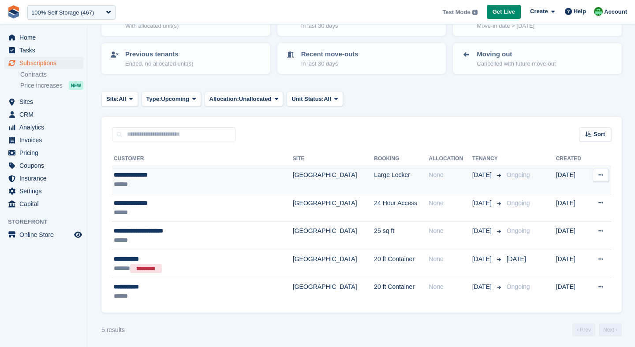
click at [143, 180] on div "******" at bounding box center [184, 184] width 141 height 9
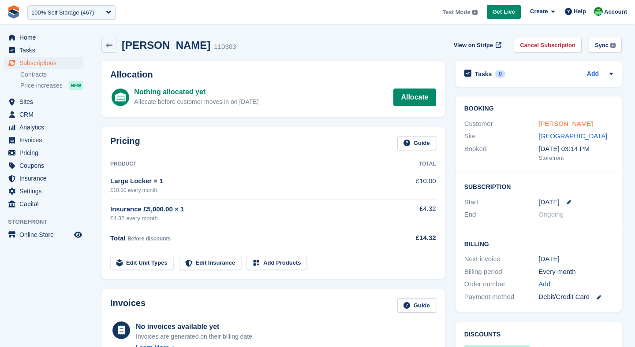
click at [555, 125] on link "David Leicester" at bounding box center [565, 123] width 54 height 7
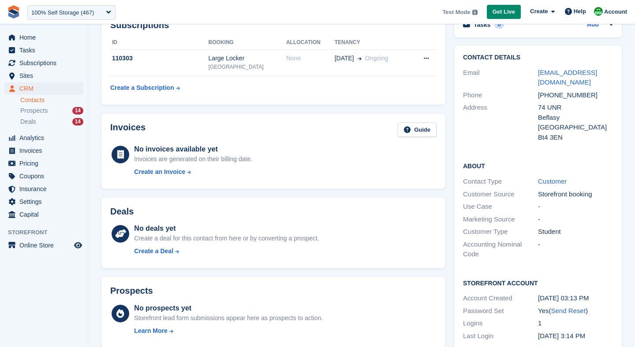
scroll to position [32, 0]
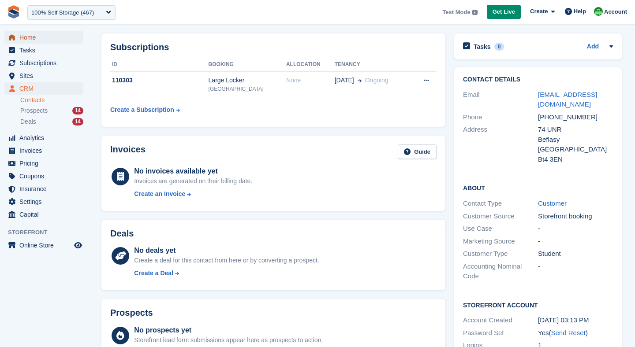
click at [19, 39] on link "Home" at bounding box center [43, 37] width 79 height 12
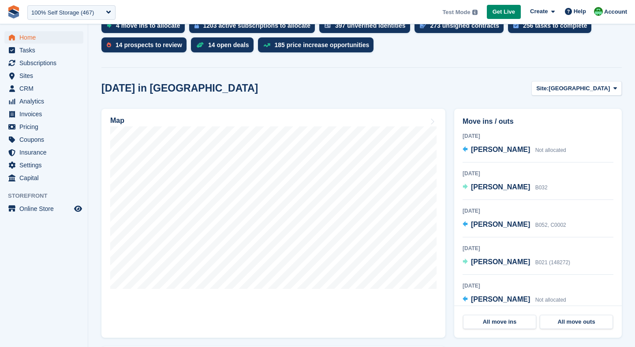
scroll to position [182, 0]
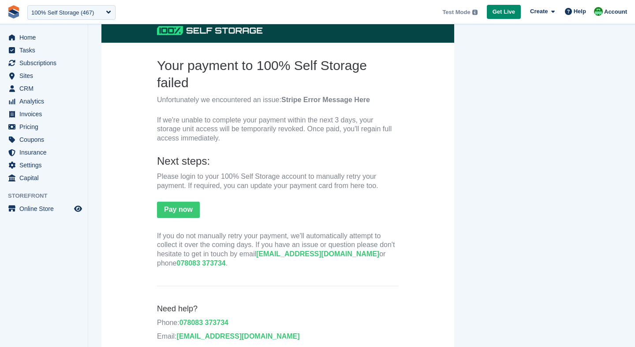
scroll to position [80, 0]
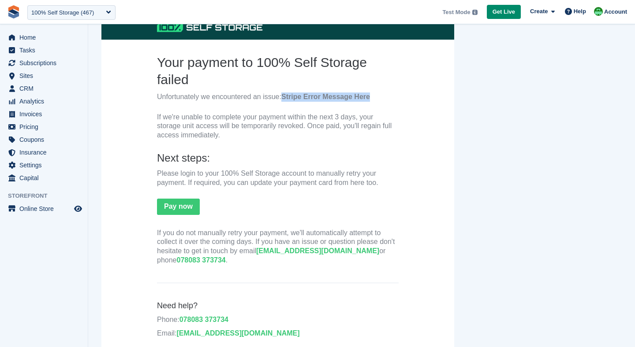
drag, startPoint x: 285, startPoint y: 97, endPoint x: 375, endPoint y: 101, distance: 90.0
click at [375, 100] on p "Unfortunately we encountered an issue: Stripe Error Message Here" at bounding box center [278, 97] width 242 height 9
click at [292, 168] on th "Your payment to 100% Self Storage failed Unfortunately we encountered an issue:…" at bounding box center [278, 162] width 242 height 216
drag, startPoint x: 286, startPoint y: 116, endPoint x: 354, endPoint y: 117, distance: 67.5
click at [354, 115] on p "If we're unable to complete your payment within the next 3 days, your storage u…" at bounding box center [278, 126] width 242 height 27
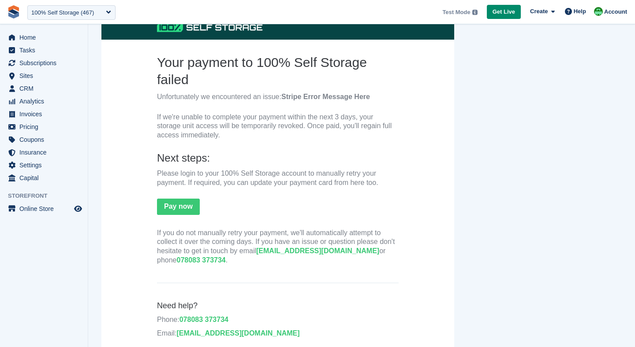
click at [309, 155] on h4 "Next steps:" at bounding box center [278, 158] width 242 height 14
drag, startPoint x: 315, startPoint y: 116, endPoint x: 356, endPoint y: 119, distance: 41.5
click at [357, 117] on p "If we're unable to complete your payment within the next 3 days, your storage u…" at bounding box center [278, 126] width 242 height 27
click at [252, 170] on p "Please login to your 100% Self Storage account to manually retry your payment. …" at bounding box center [278, 178] width 242 height 19
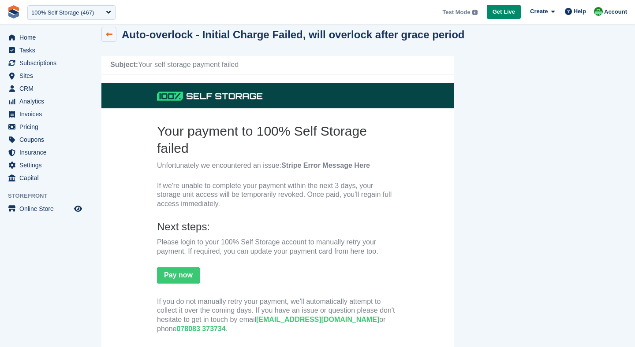
click at [105, 39] on link at bounding box center [108, 34] width 15 height 15
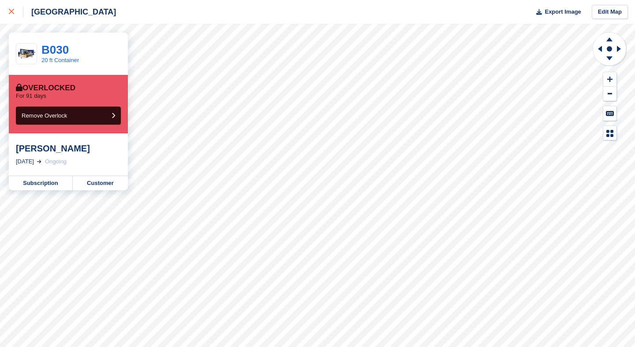
click at [10, 13] on icon at bounding box center [11, 11] width 5 height 5
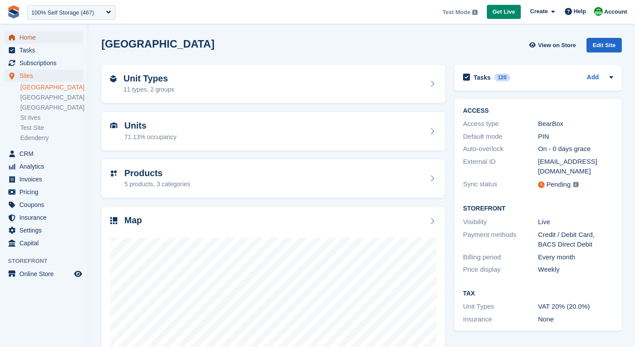
click at [29, 33] on span "Home" at bounding box center [45, 37] width 53 height 12
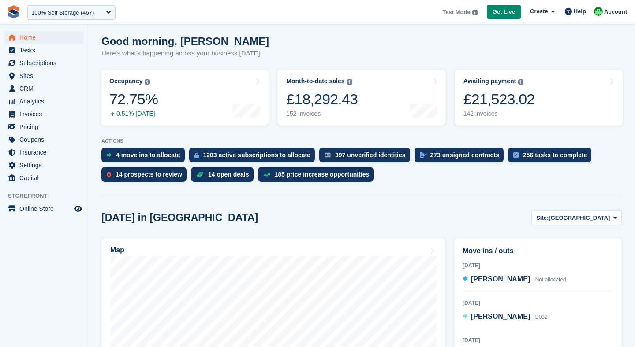
scroll to position [76, 0]
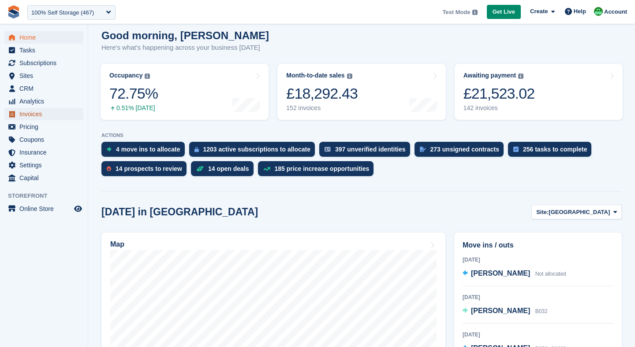
click at [19, 111] on span "Invoices" at bounding box center [45, 114] width 53 height 12
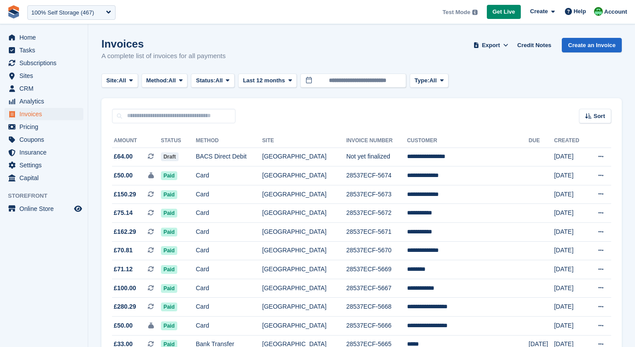
click at [272, 70] on div "Invoices A complete list of invoices for all payments Export Export Invoices Ex…" at bounding box center [361, 55] width 520 height 34
click at [271, 78] on span "Last 12 months" at bounding box center [264, 80] width 42 height 9
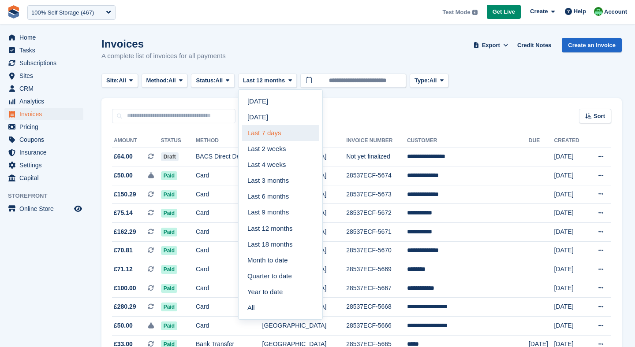
click at [275, 137] on link "Last 7 days" at bounding box center [280, 133] width 77 height 16
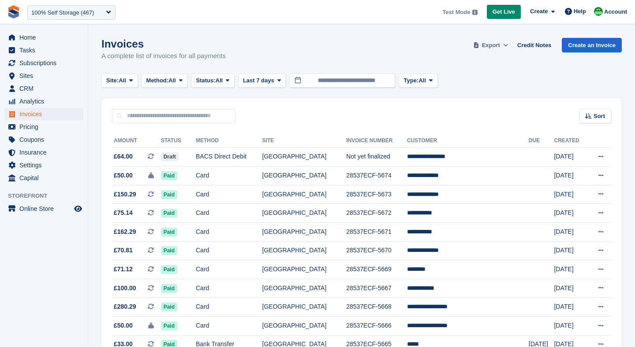
click at [497, 45] on span "Export" at bounding box center [491, 45] width 18 height 9
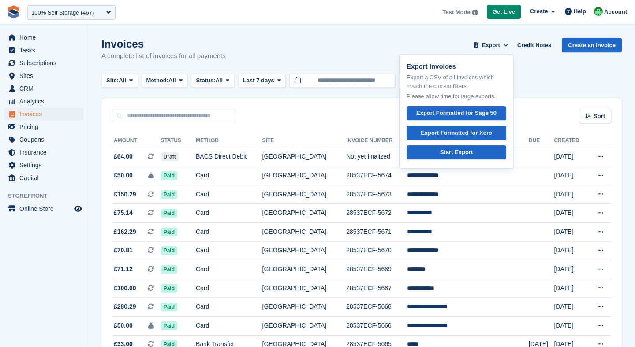
click at [316, 107] on div "Sort Sort by Date created Created (oldest first) Created (newest first)" at bounding box center [361, 110] width 520 height 25
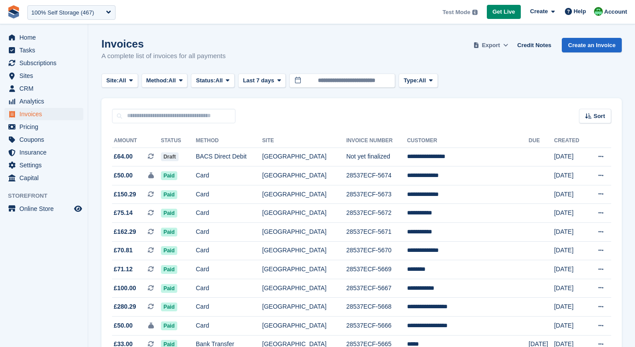
click at [495, 46] on span "Export" at bounding box center [491, 45] width 18 height 9
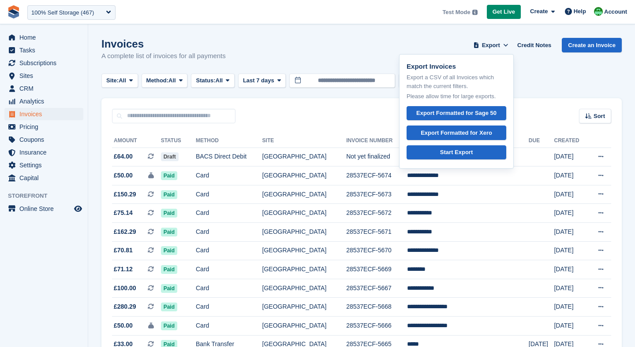
click at [534, 82] on div "Site: All All [GEOGRAPHIC_DATA] [GEOGRAPHIC_DATA] [GEOGRAPHIC_DATA] Test Site […" at bounding box center [361, 81] width 520 height 15
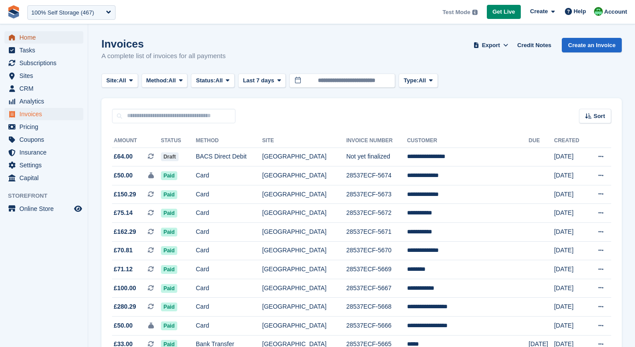
click at [40, 41] on span "Home" at bounding box center [45, 37] width 53 height 12
